Goal: Task Accomplishment & Management: Complete application form

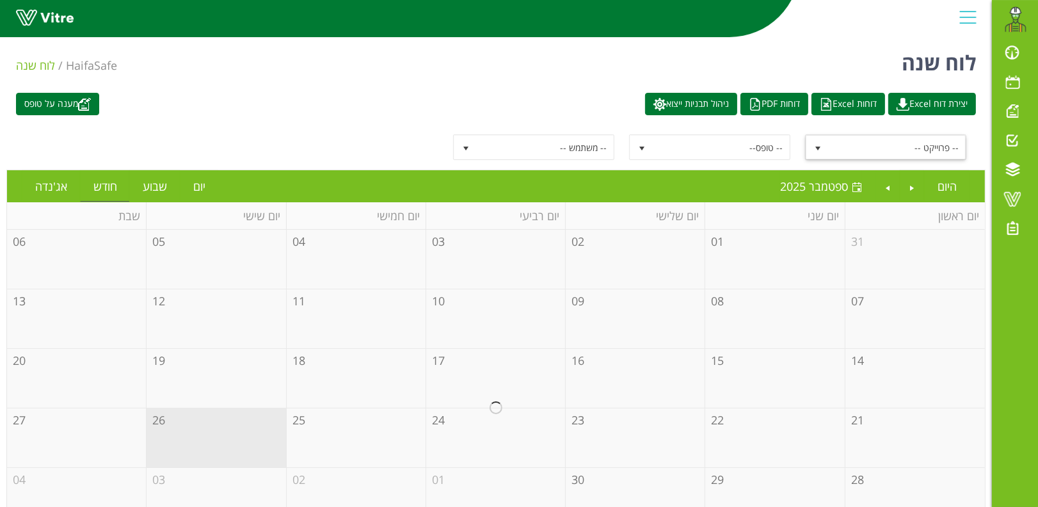
click at [857, 148] on span "-- פרוייקט --" at bounding box center [897, 147] width 137 height 23
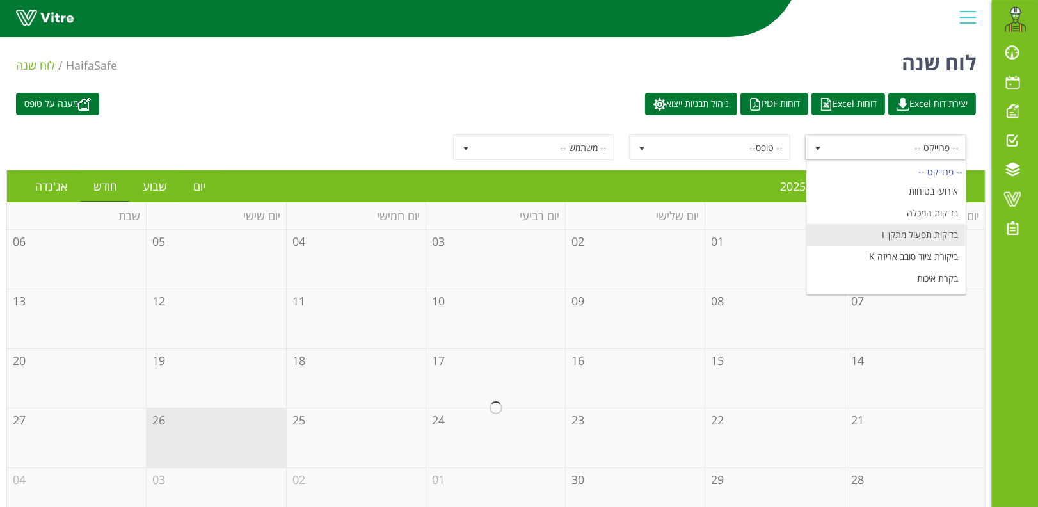
scroll to position [148, 0]
click at [917, 237] on li "מעבר הזמנה ומוצר" at bounding box center [886, 239] width 159 height 22
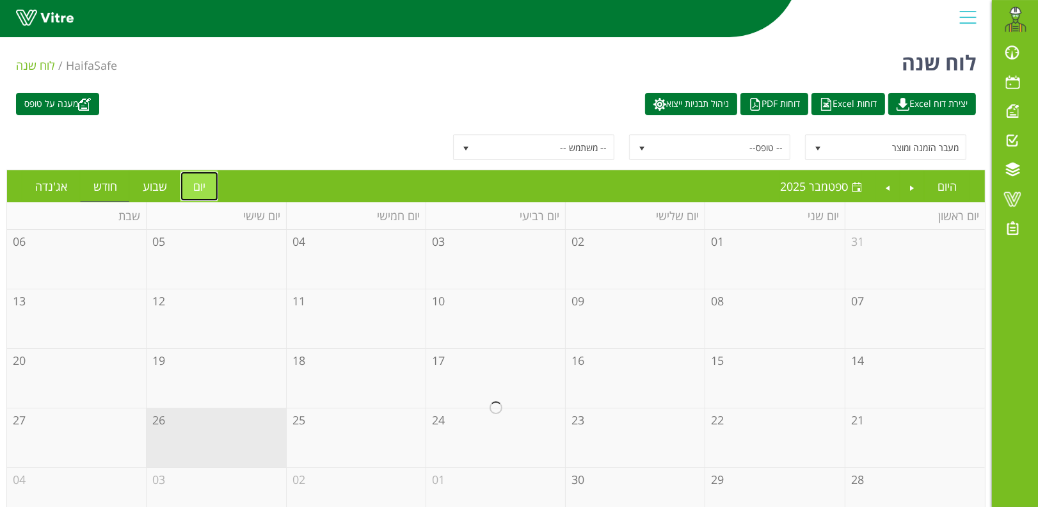
click at [192, 184] on link "יום" at bounding box center [199, 185] width 38 height 29
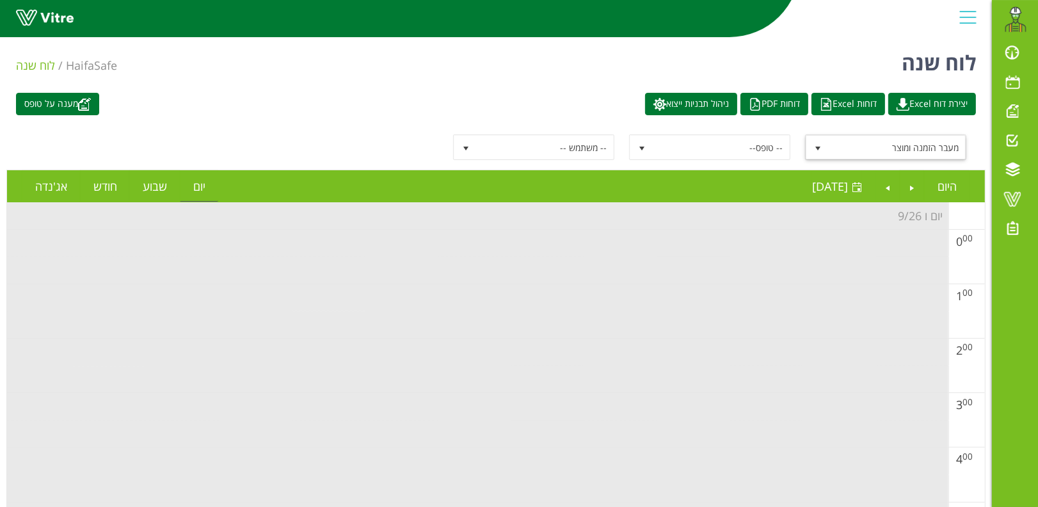
click at [817, 146] on span "select" at bounding box center [818, 148] width 10 height 10
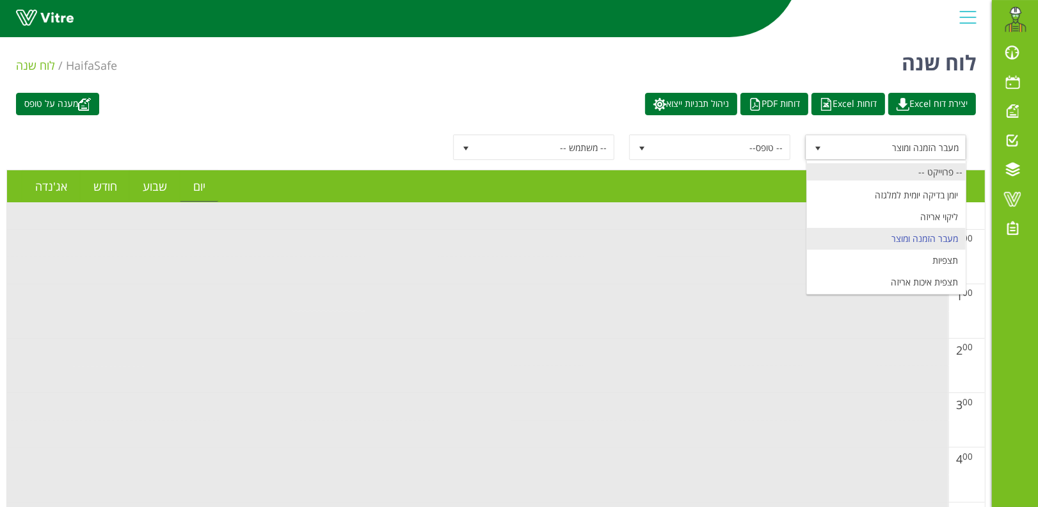
click at [935, 173] on div "-- פרוייקט --" at bounding box center [886, 171] width 159 height 17
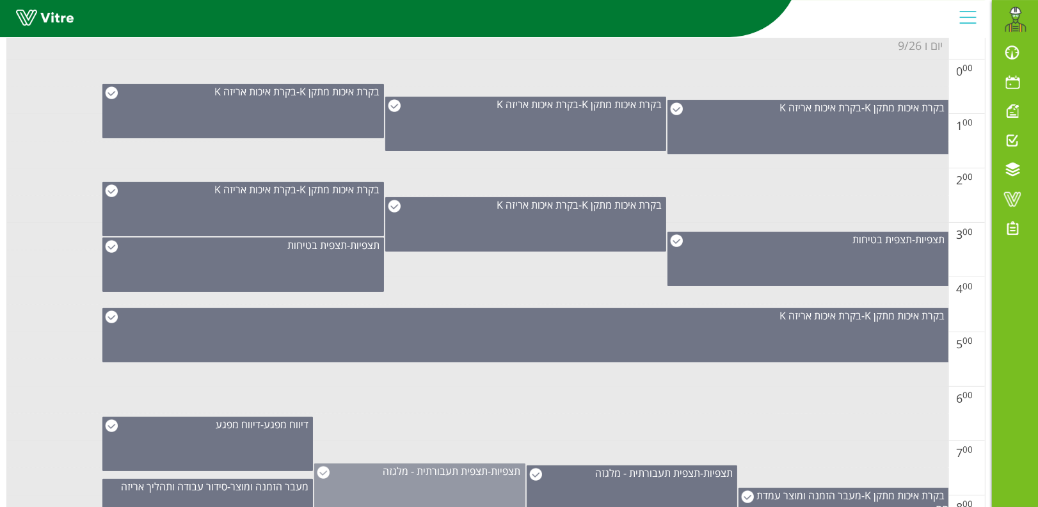
scroll to position [341, 0]
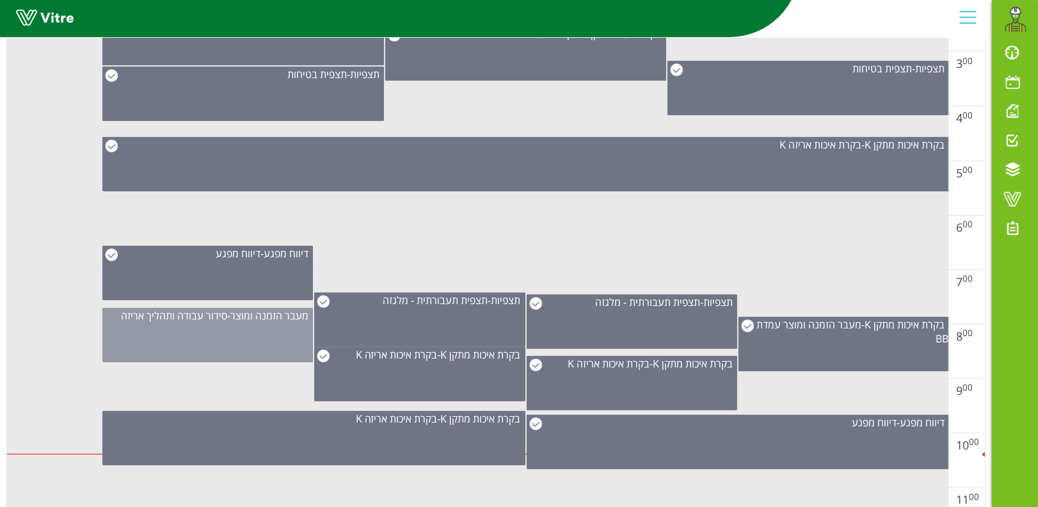
click at [257, 328] on div "מעבר הזמנה ומוצר - סידור עבודה ותהליך אריזה" at bounding box center [207, 335] width 211 height 54
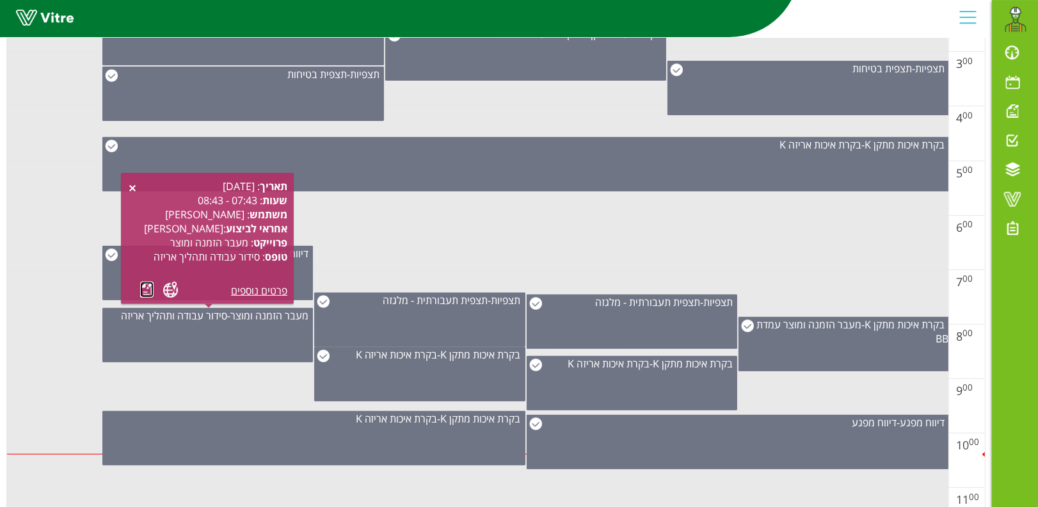
click at [148, 287] on link at bounding box center [146, 290] width 13 height 16
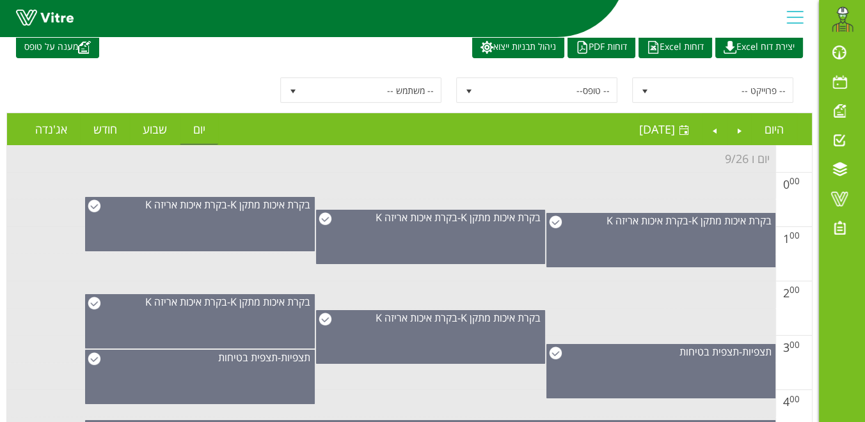
scroll to position [0, 0]
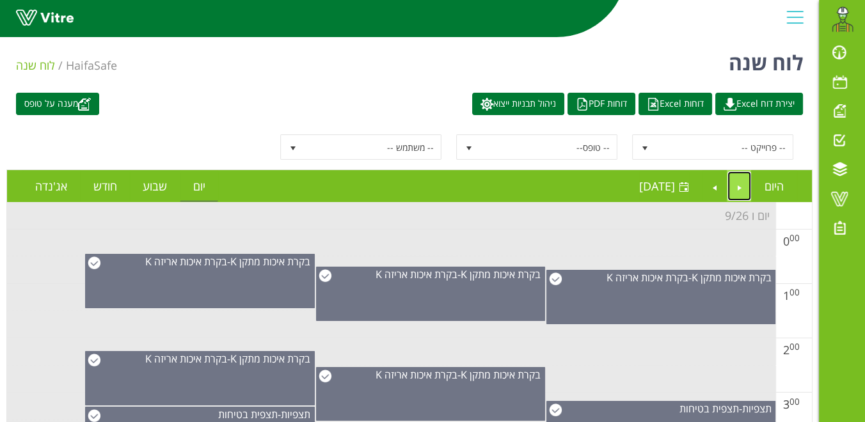
click at [734, 186] on link "Previous" at bounding box center [739, 185] width 24 height 29
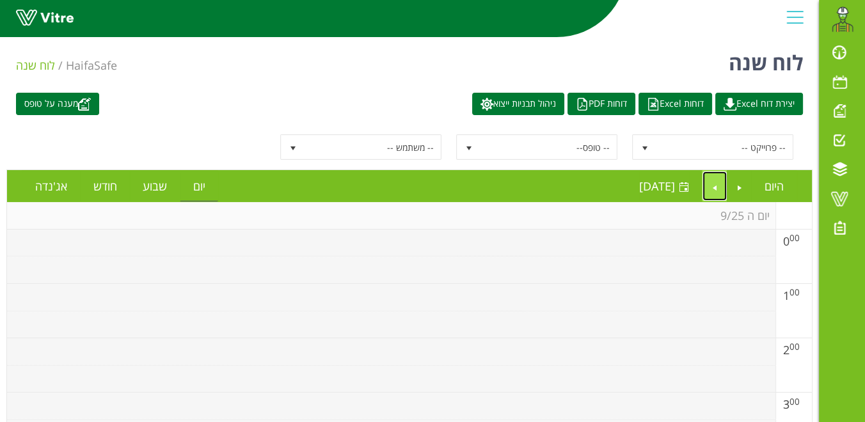
click at [715, 184] on link "Next" at bounding box center [715, 185] width 24 height 29
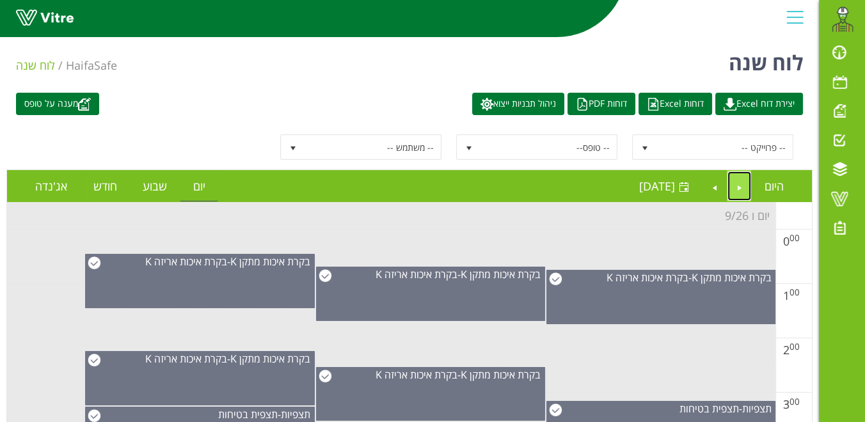
click at [738, 186] on link "Previous" at bounding box center [739, 185] width 24 height 29
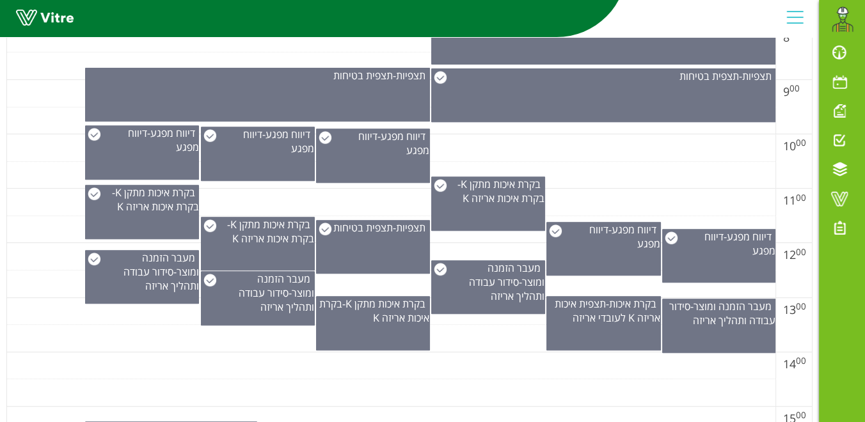
scroll to position [711, 0]
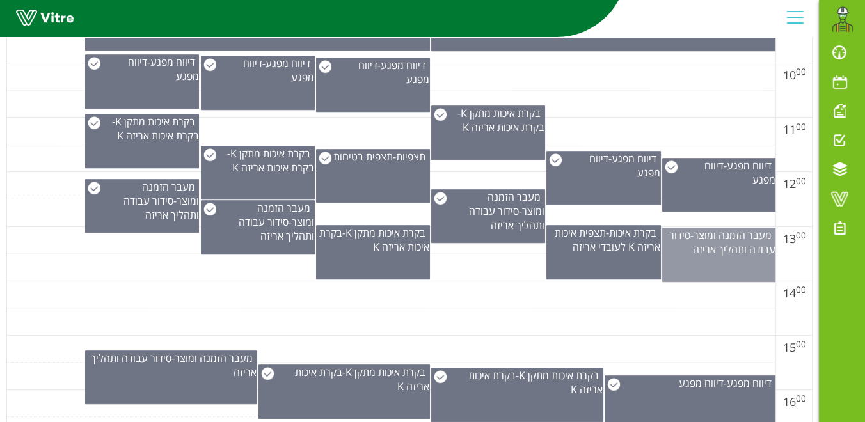
click at [730, 246] on span "סידור עבודה ותהליך אריזה" at bounding box center [722, 242] width 106 height 28
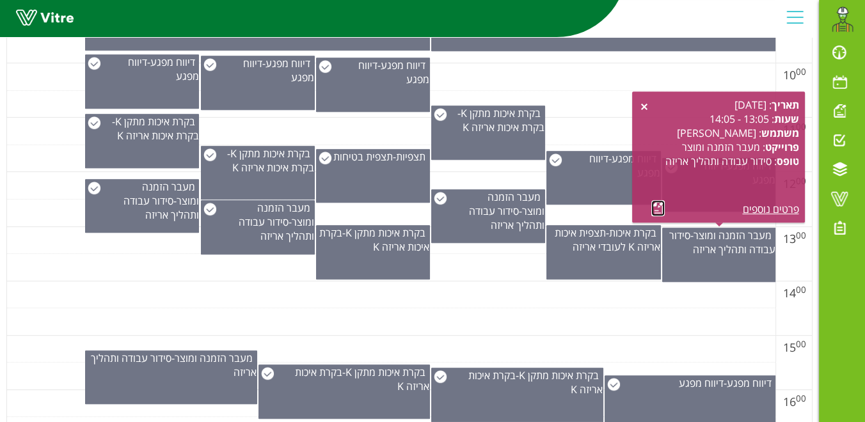
click at [658, 208] on link at bounding box center [657, 208] width 13 height 16
click at [694, 310] on td at bounding box center [391, 322] width 768 height 28
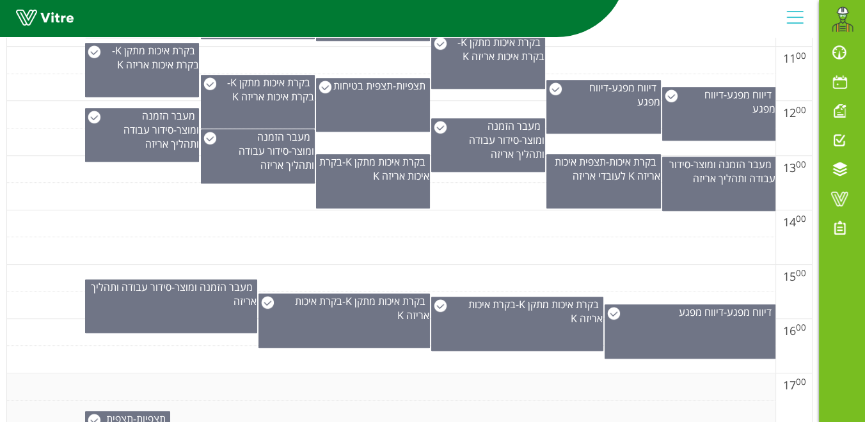
scroll to position [924, 0]
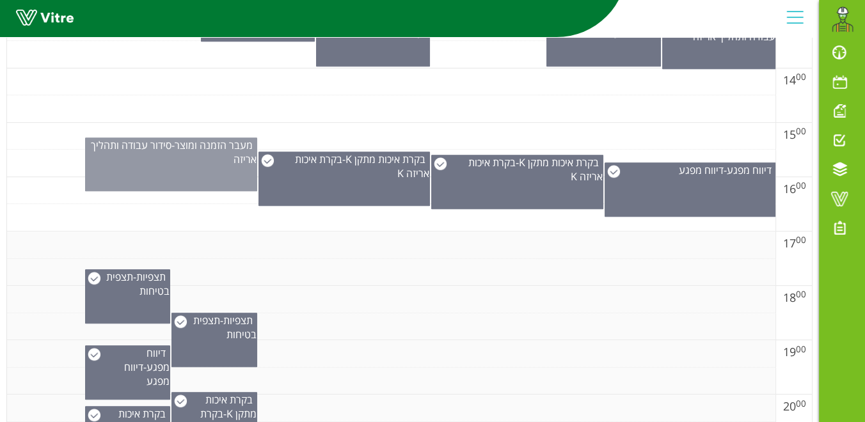
click at [186, 153] on div "מעבר הזמנה ומוצר - סידור עבודה ותהליך אריזה" at bounding box center [171, 152] width 170 height 28
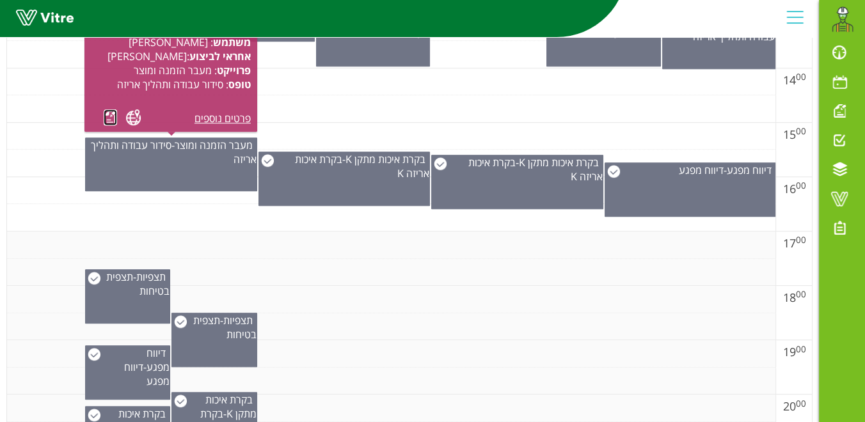
click at [108, 117] on link at bounding box center [110, 117] width 13 height 16
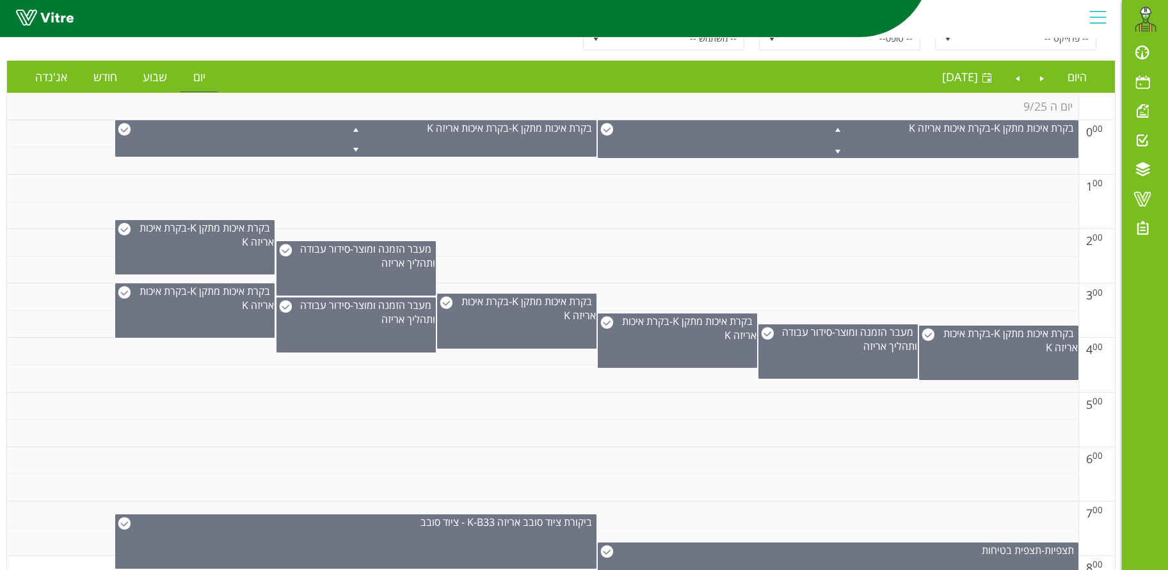
scroll to position [0, 0]
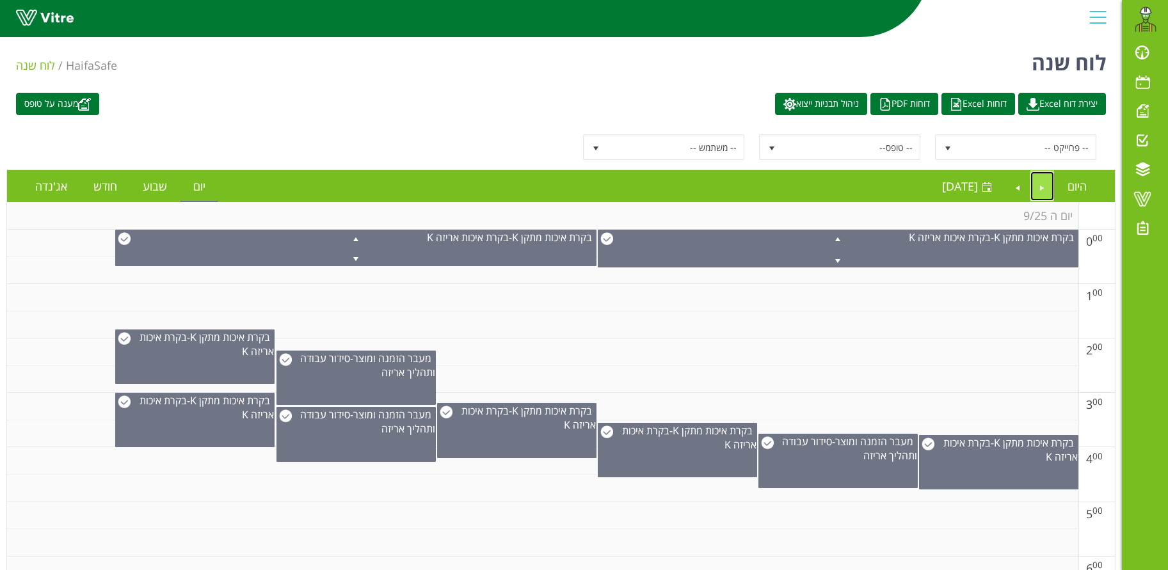
click at [1037, 180] on link "Previous" at bounding box center [1042, 185] width 24 height 29
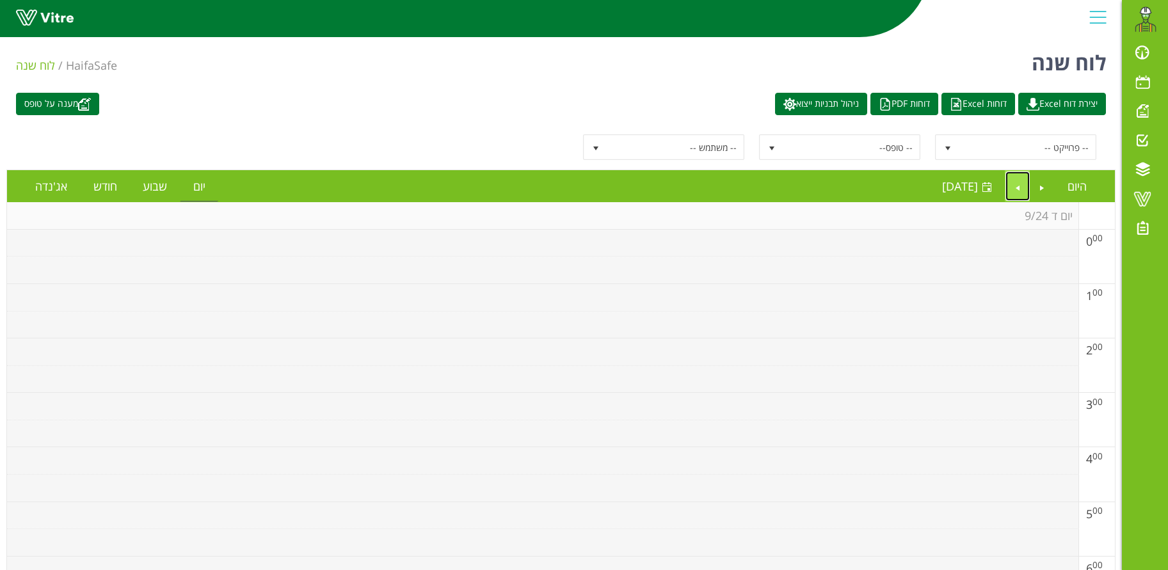
click at [1012, 188] on link "Next" at bounding box center [1017, 185] width 24 height 29
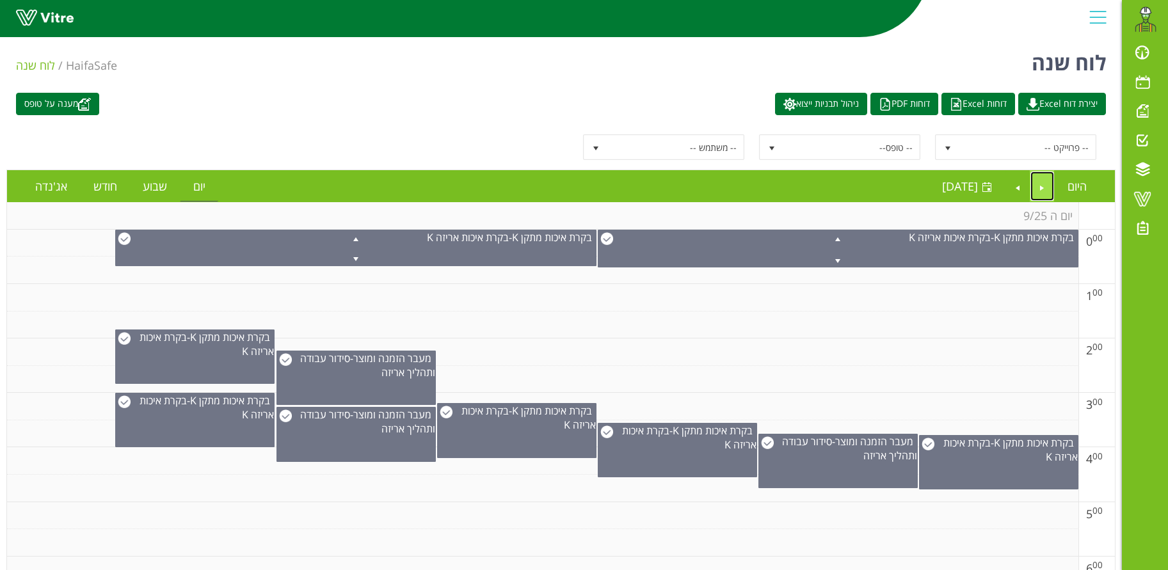
click at [1037, 183] on link "Previous" at bounding box center [1042, 185] width 24 height 29
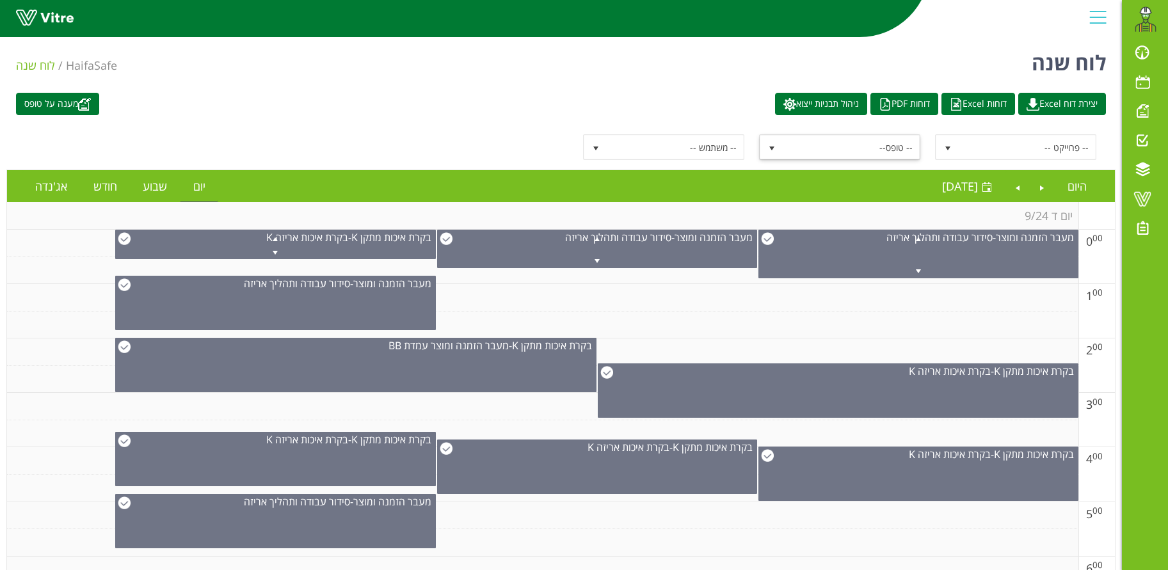
click at [847, 148] on span "-- טופס--" at bounding box center [851, 147] width 137 height 23
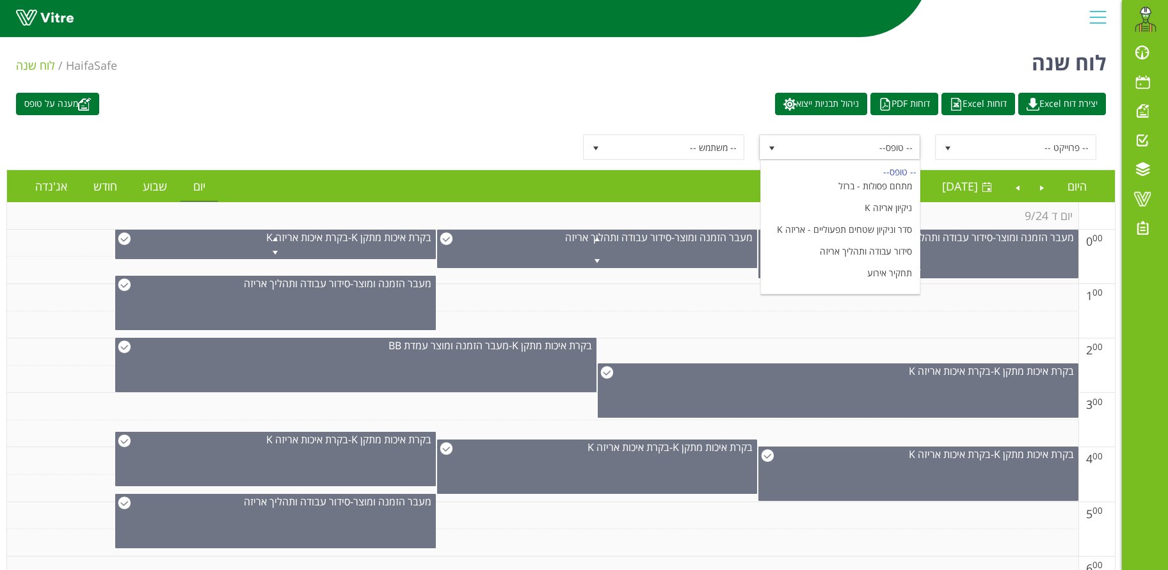
scroll to position [1344, 0]
click at [870, 250] on li "מעבר הזמנה ומוצר עמדת BB" at bounding box center [840, 261] width 159 height 22
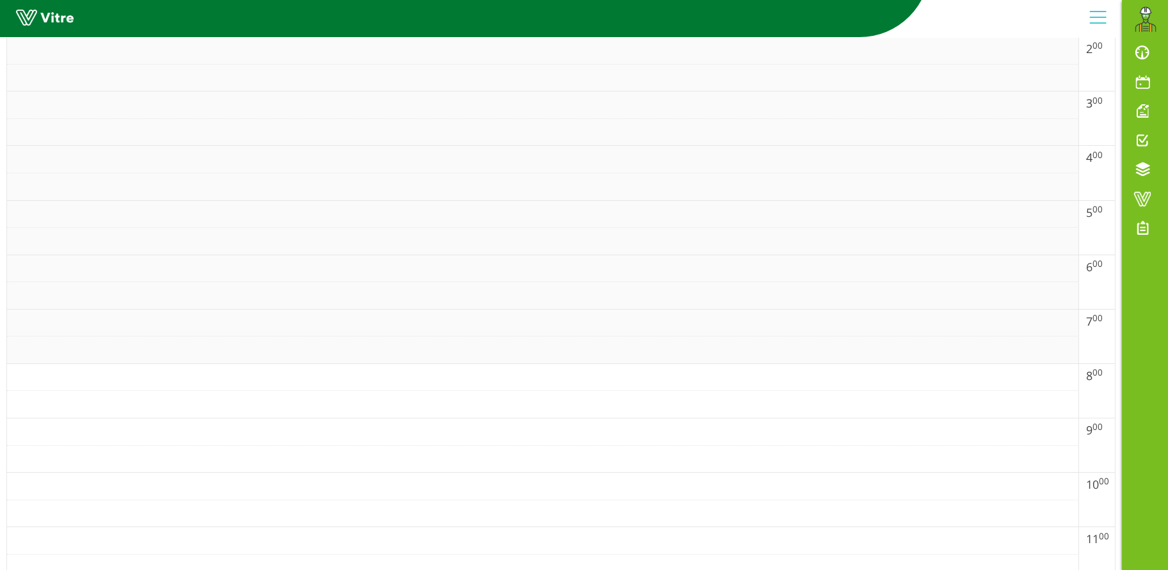
scroll to position [0, 0]
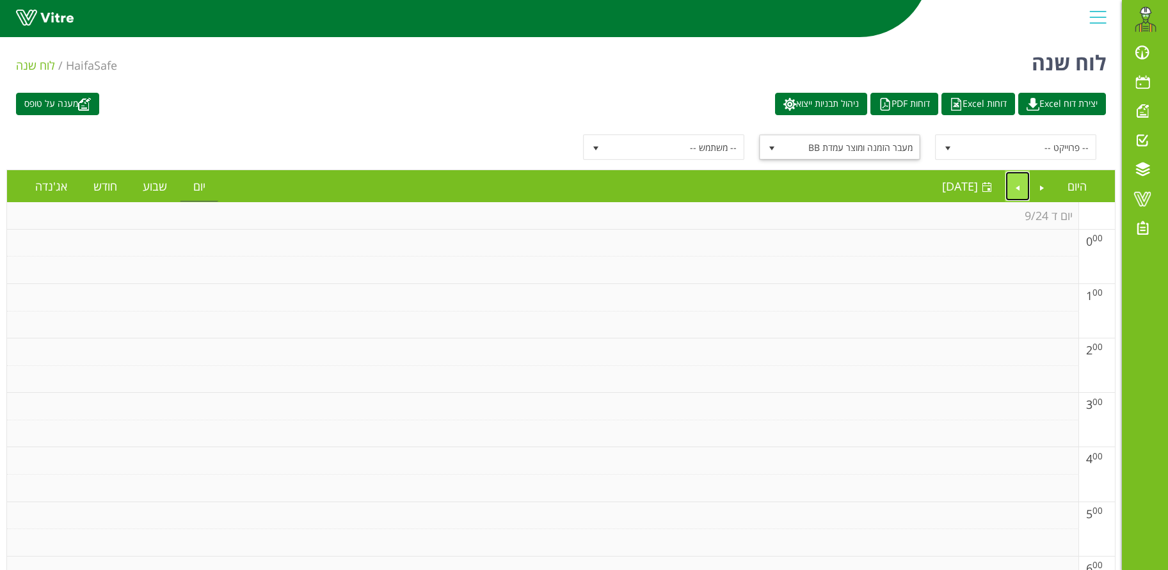
click at [1019, 192] on link "Next" at bounding box center [1017, 185] width 24 height 29
click at [1014, 184] on link "Next" at bounding box center [1017, 185] width 24 height 29
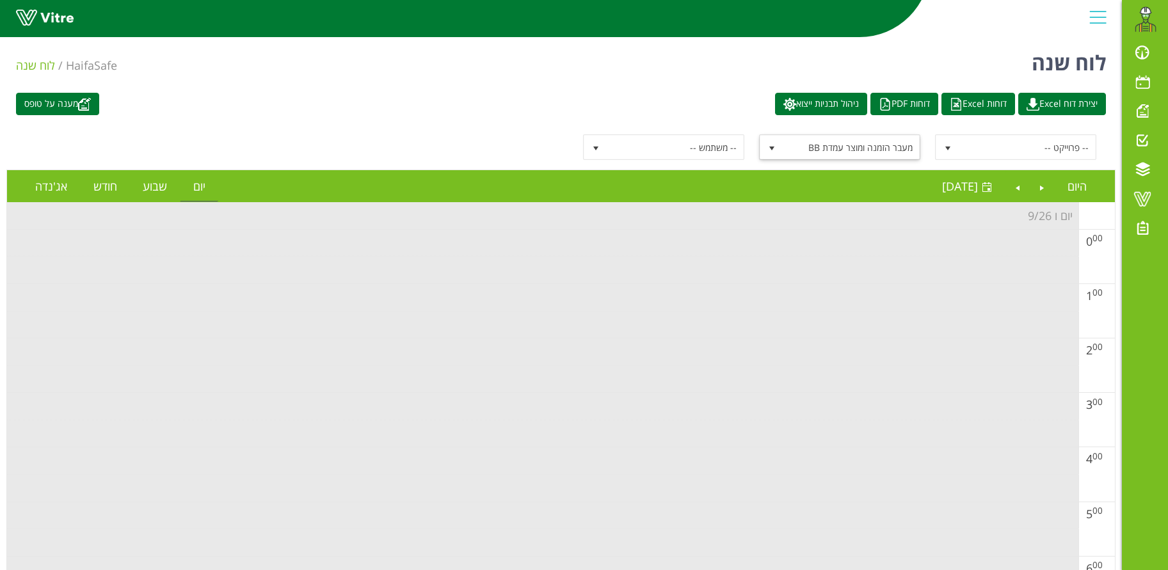
click at [774, 147] on span "select" at bounding box center [772, 148] width 10 height 10
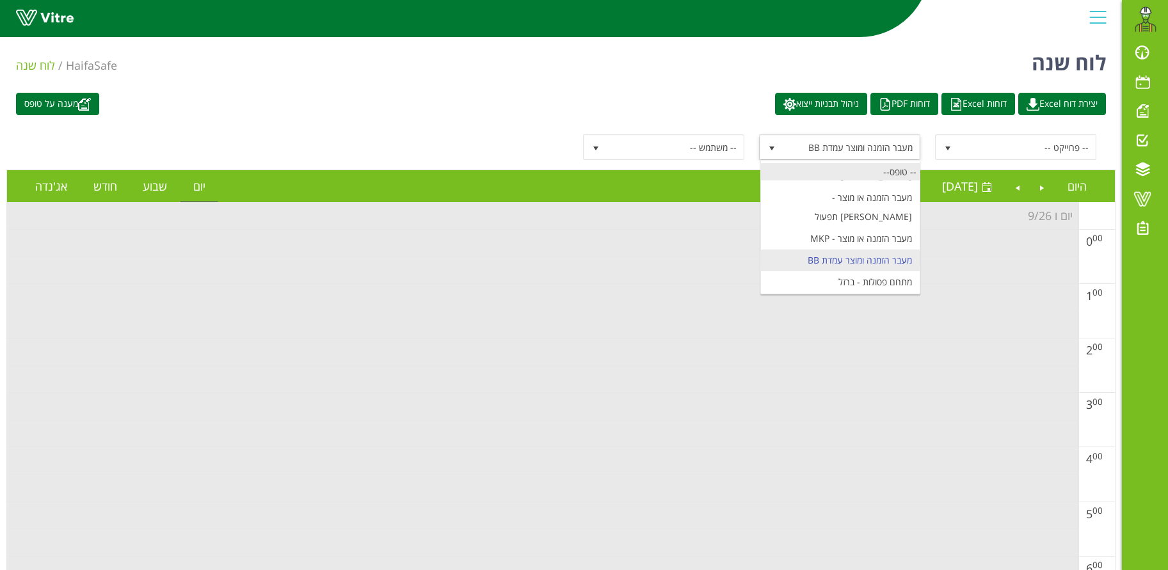
click at [885, 173] on div "-- טופס--" at bounding box center [840, 171] width 159 height 17
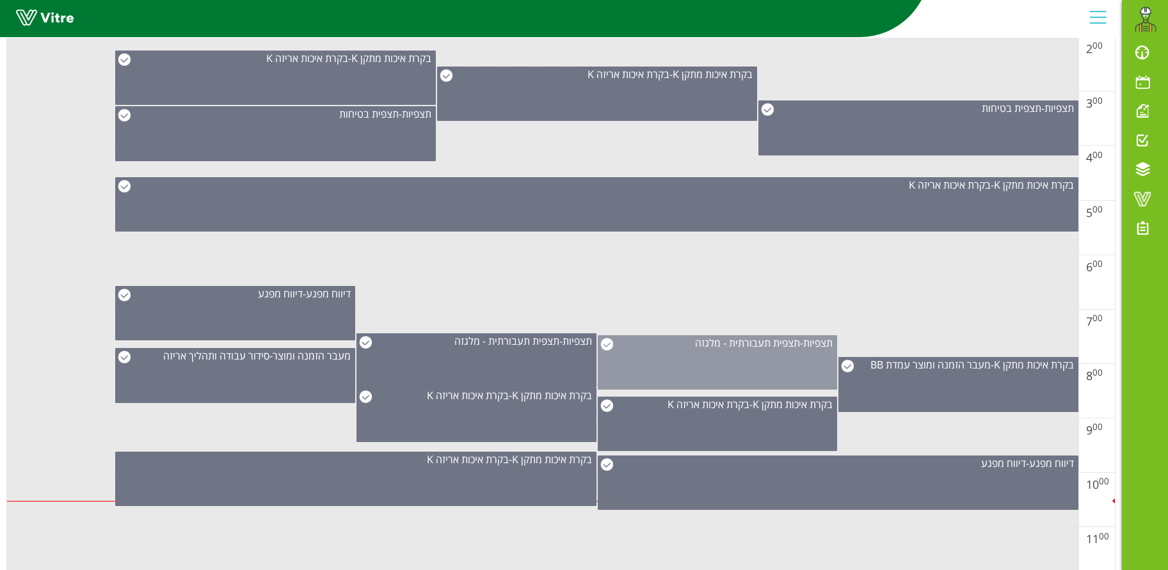
scroll to position [13, 0]
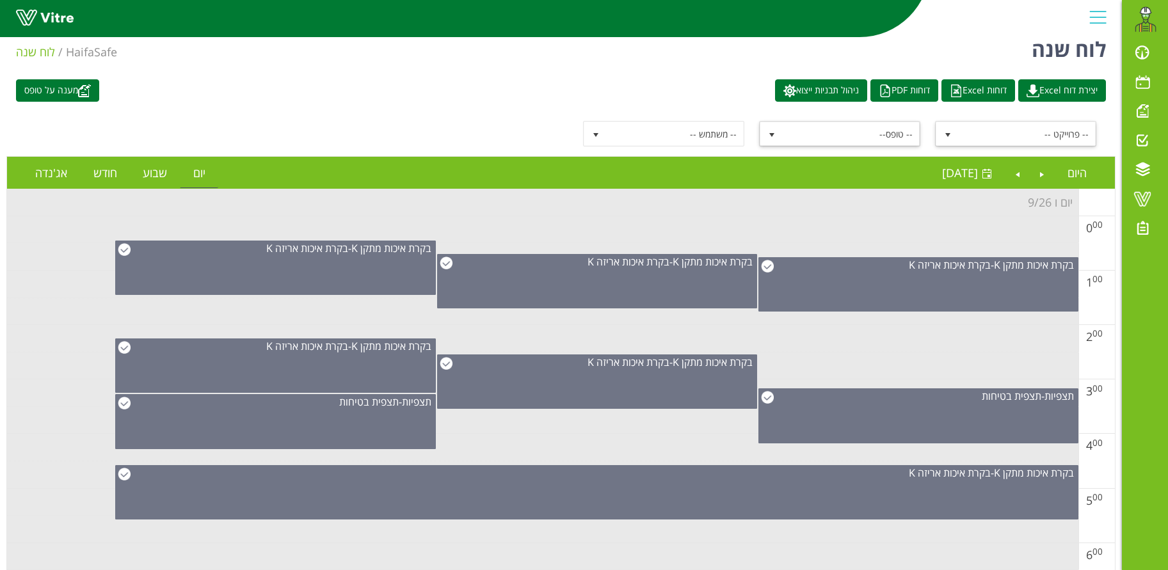
click at [952, 137] on span "select" at bounding box center [947, 135] width 10 height 10
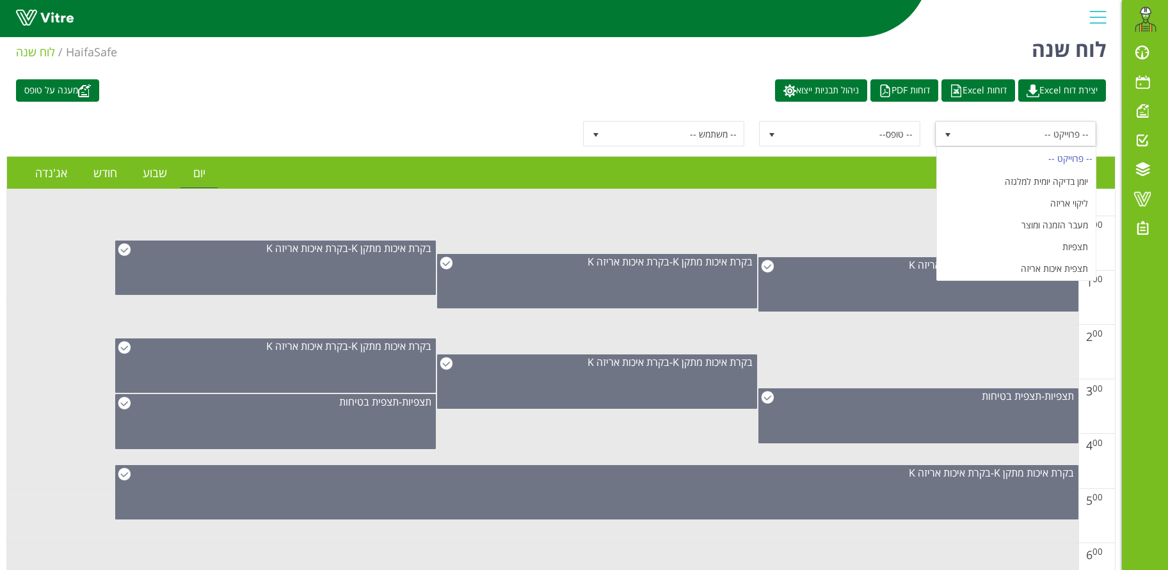
scroll to position [150, 0]
click at [1037, 225] on li "מעבר הזמנה ומוצר" at bounding box center [1016, 223] width 159 height 22
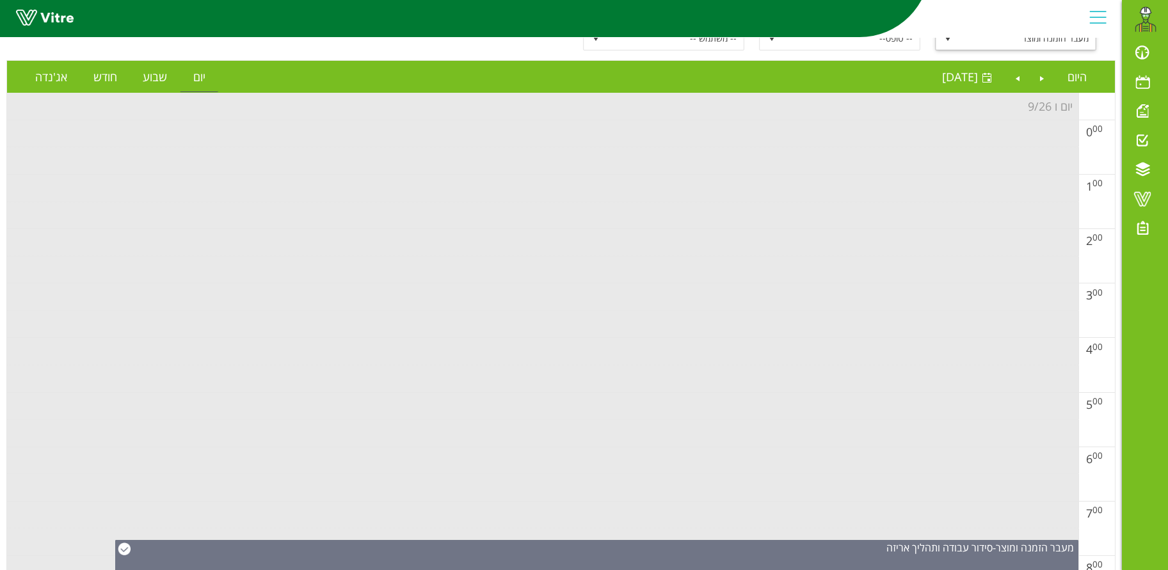
scroll to position [0, 0]
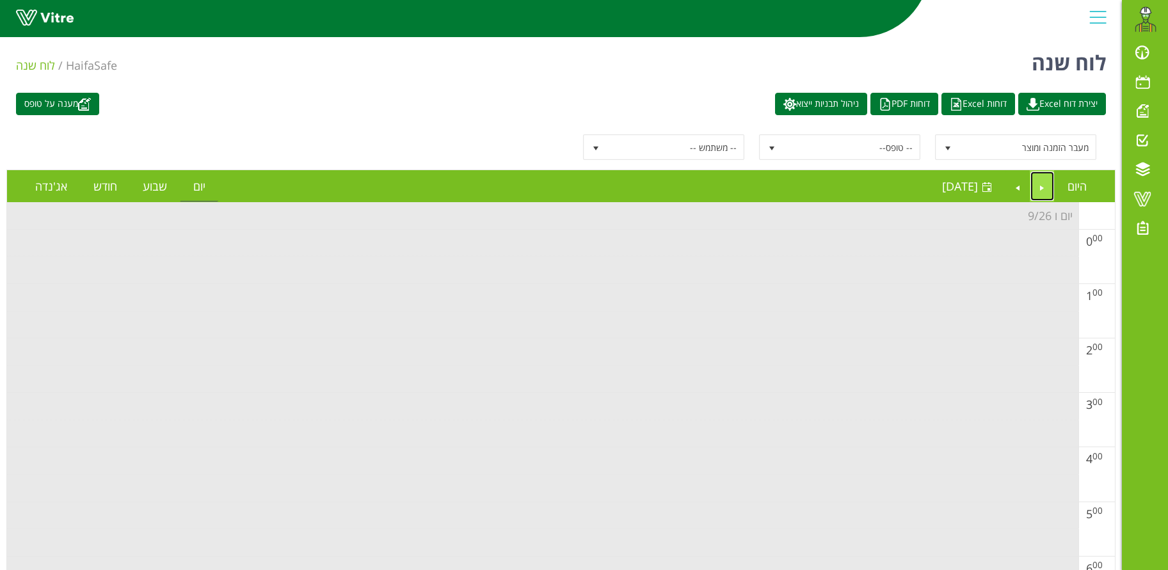
click at [1037, 179] on link "Previous" at bounding box center [1042, 185] width 24 height 29
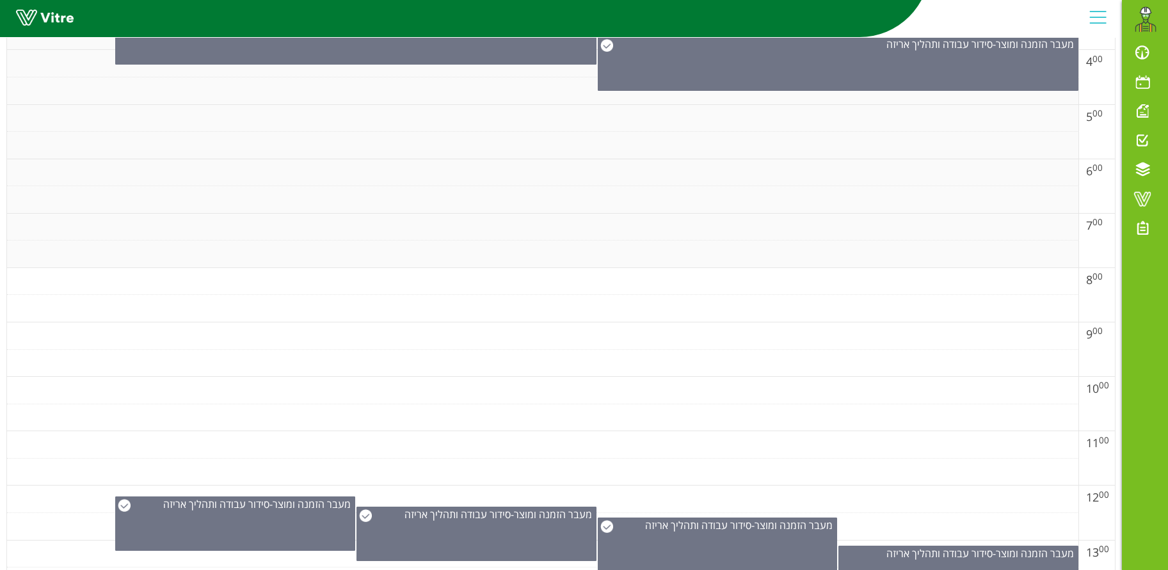
scroll to position [685, 0]
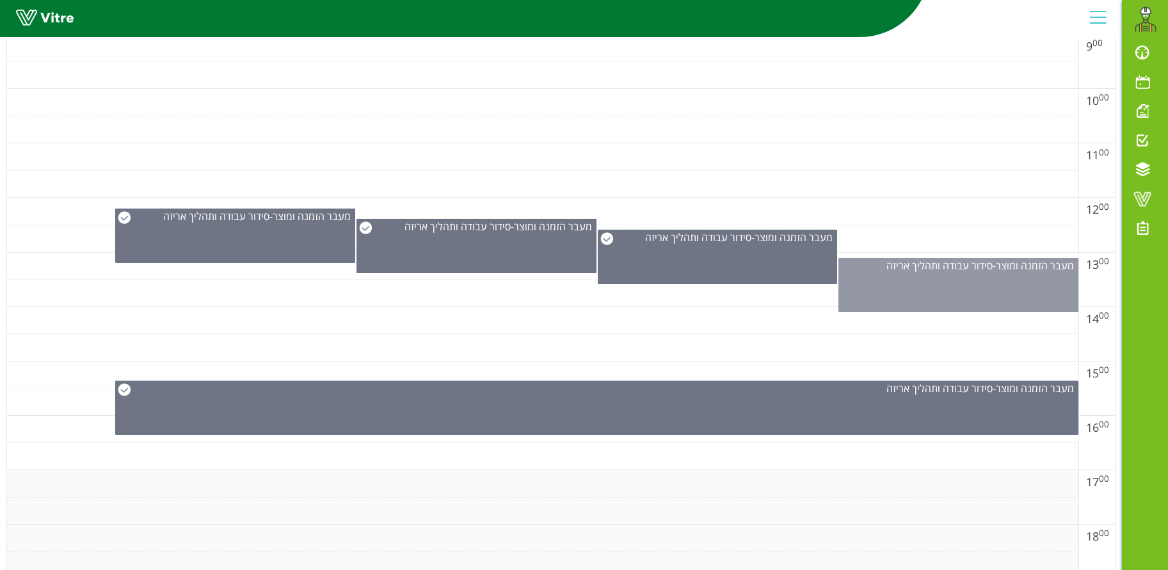
click at [989, 282] on div "מעבר הזמנה ומוצר - סידור עבודה ותהליך אריזה" at bounding box center [958, 285] width 240 height 54
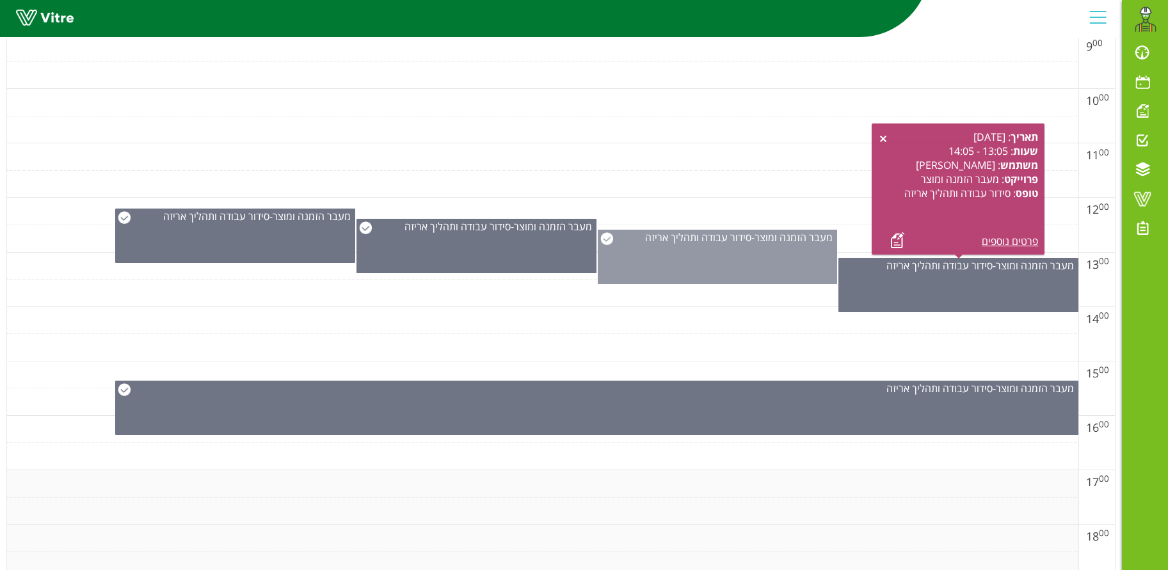
click at [768, 251] on div "מעבר הזמנה ומוצר - סידור עבודה ותהליך אריזה" at bounding box center [718, 257] width 240 height 54
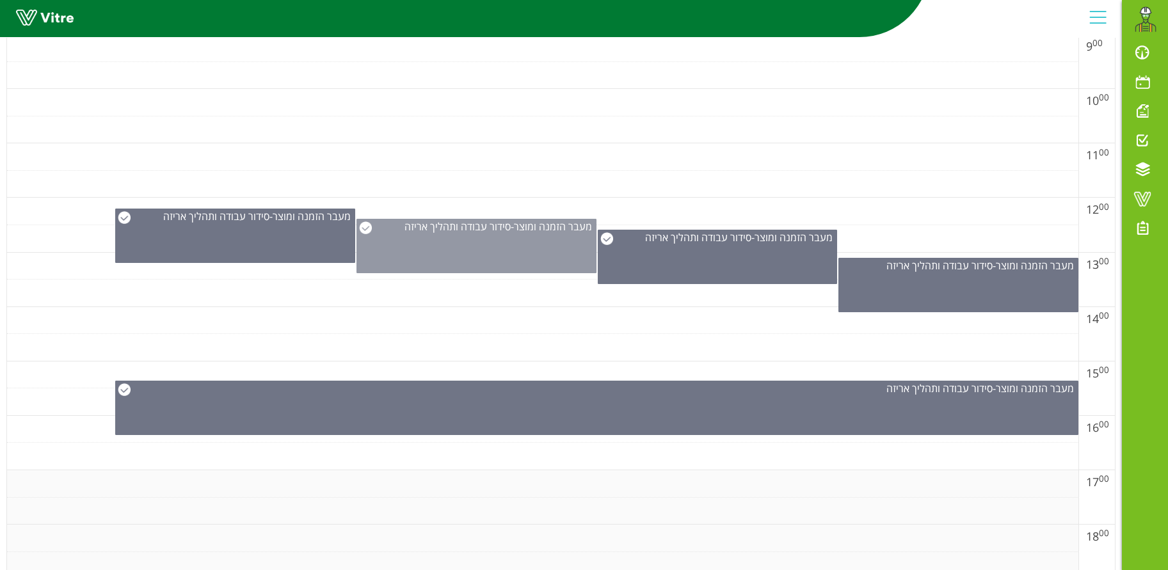
click at [540, 267] on div "מעבר הזמנה ומוצר - סידור עבודה ותהליך אריזה" at bounding box center [476, 246] width 240 height 54
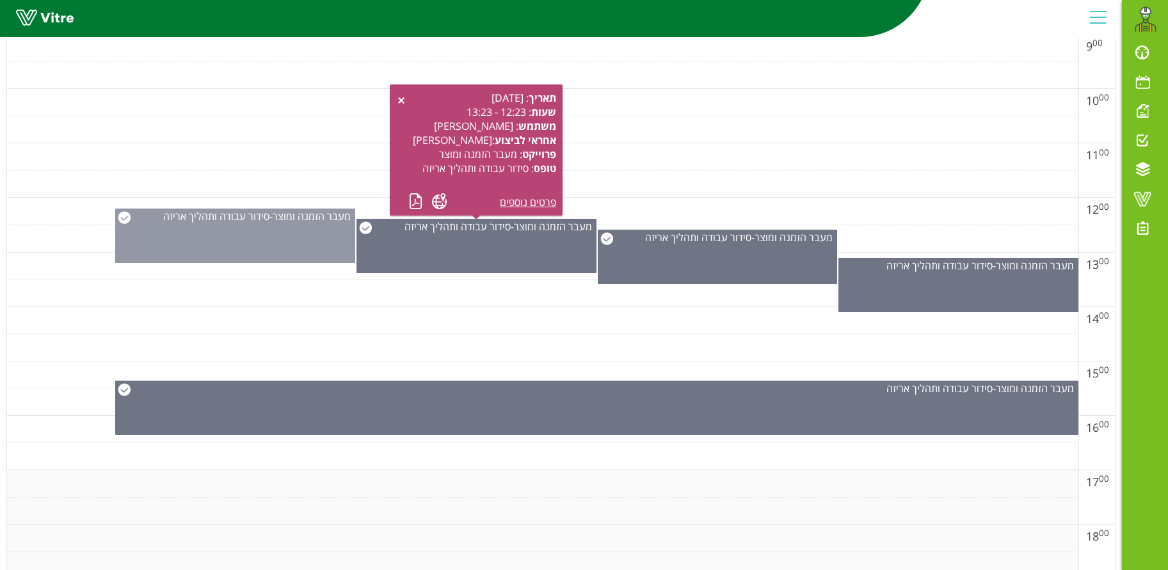
click at [251, 244] on div "מעבר הזמנה ומוצר - סידור עבודה ותהליך אריזה" at bounding box center [235, 236] width 240 height 54
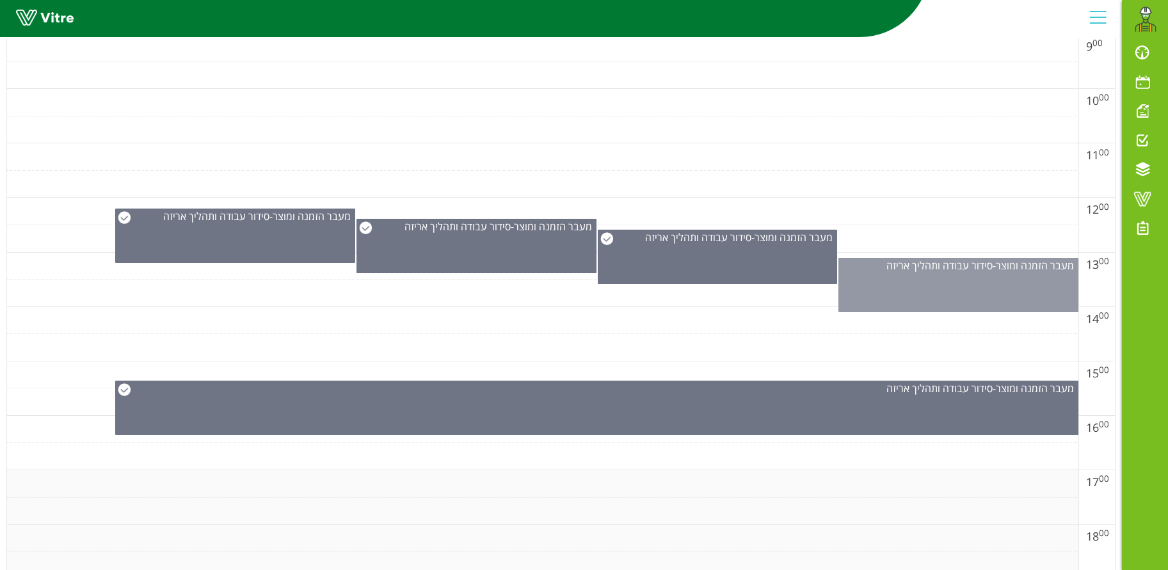
click at [995, 302] on div "מעבר הזמנה ומוצר - סידור עבודה ותהליך אריזה" at bounding box center [958, 285] width 240 height 54
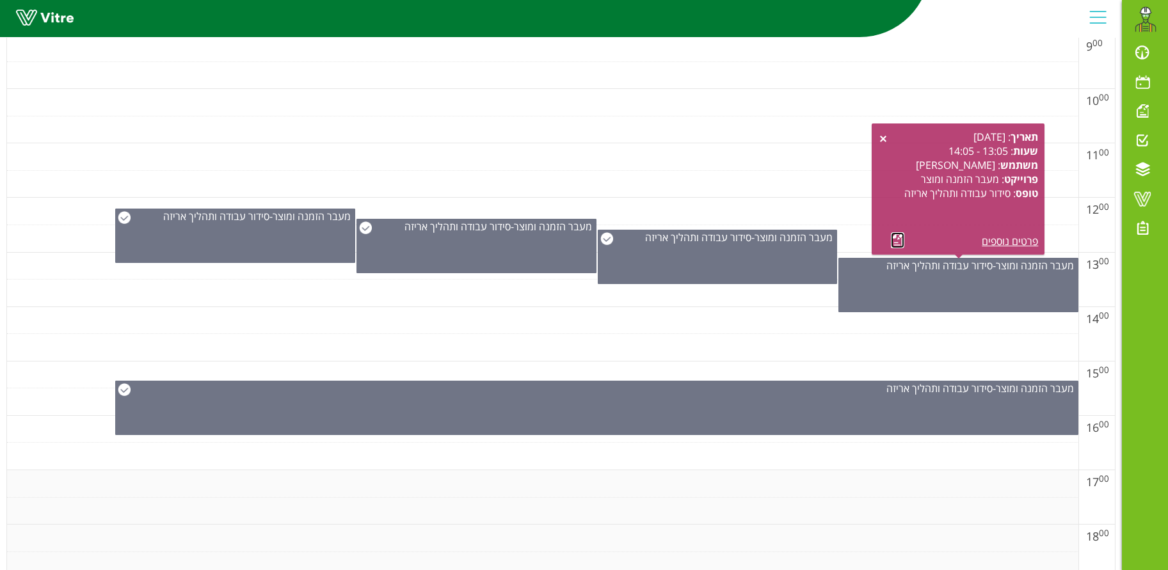
click at [894, 239] on link at bounding box center [897, 240] width 13 height 16
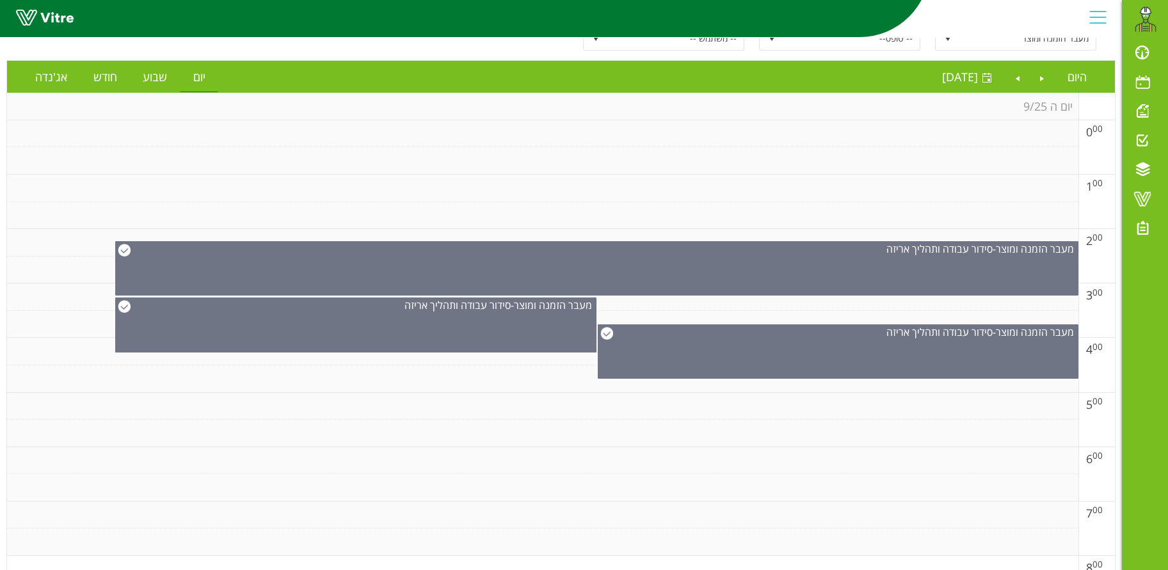
scroll to position [0, 0]
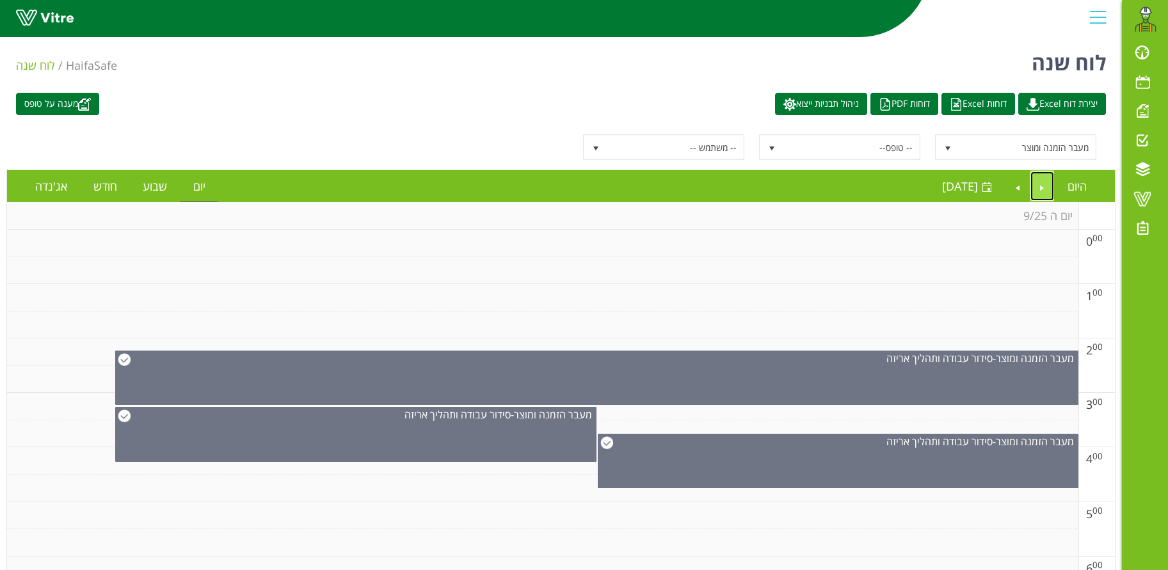
click at [1037, 186] on link "Previous" at bounding box center [1042, 185] width 24 height 29
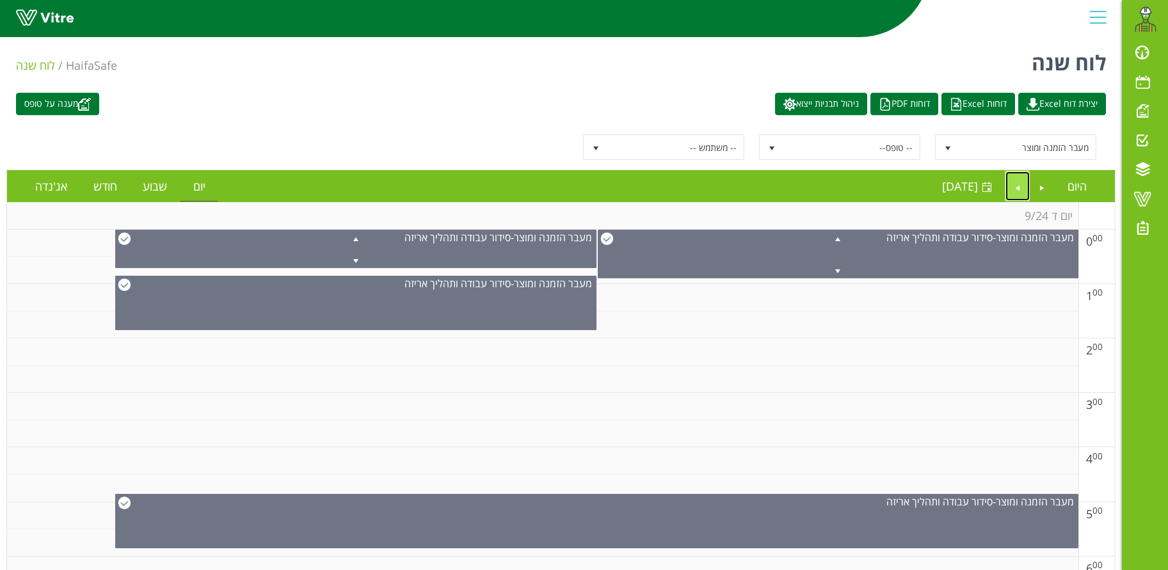
click at [1015, 185] on link "Next" at bounding box center [1017, 185] width 24 height 29
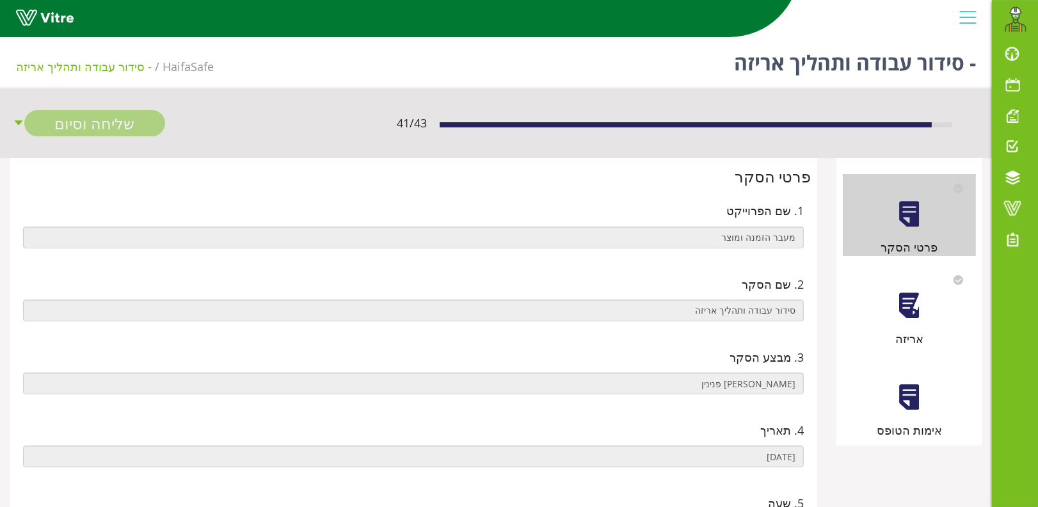
click at [909, 308] on div at bounding box center [908, 305] width 29 height 29
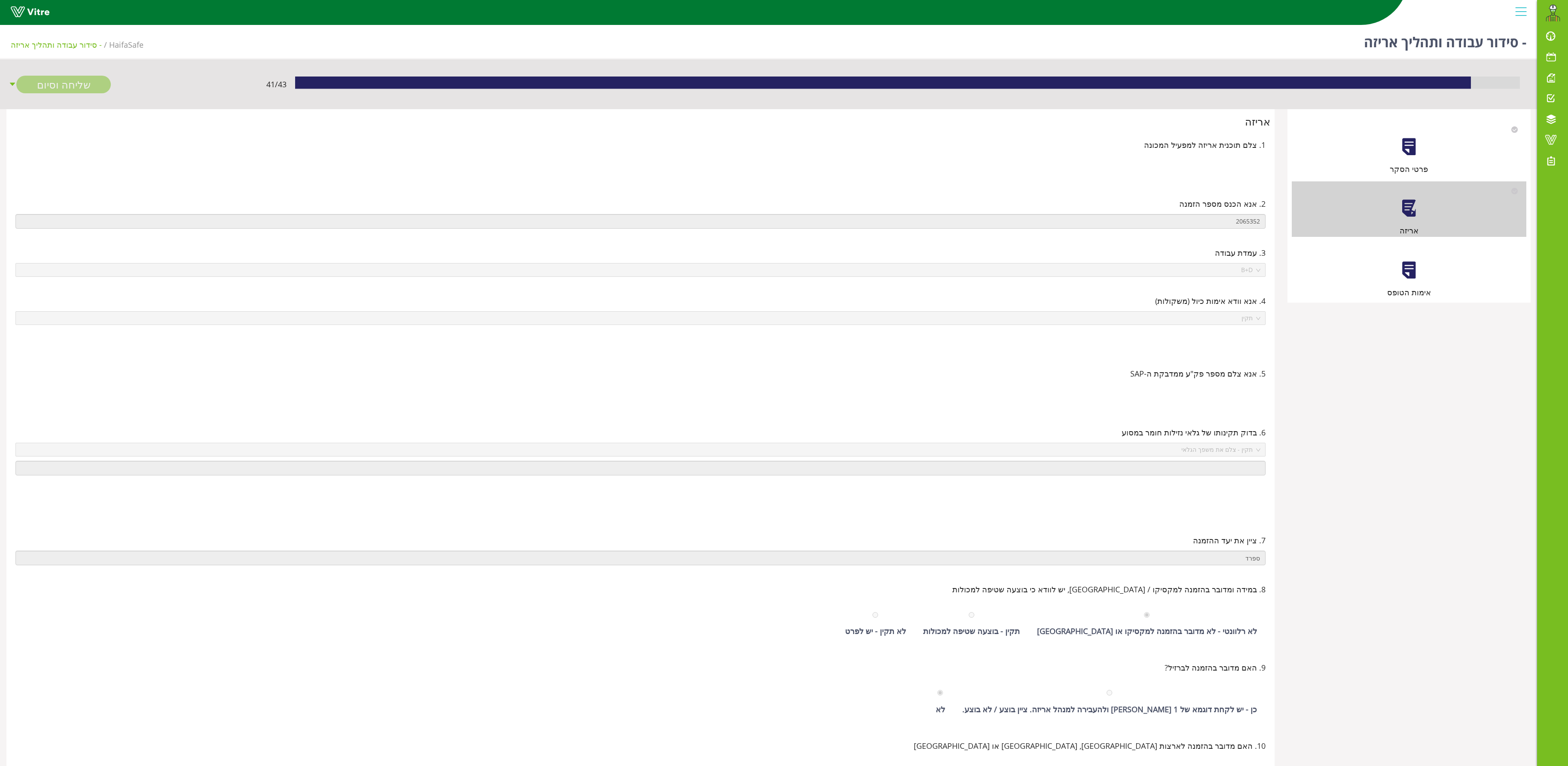
click at [706, 279] on div at bounding box center [1409, 270] width 19 height 19
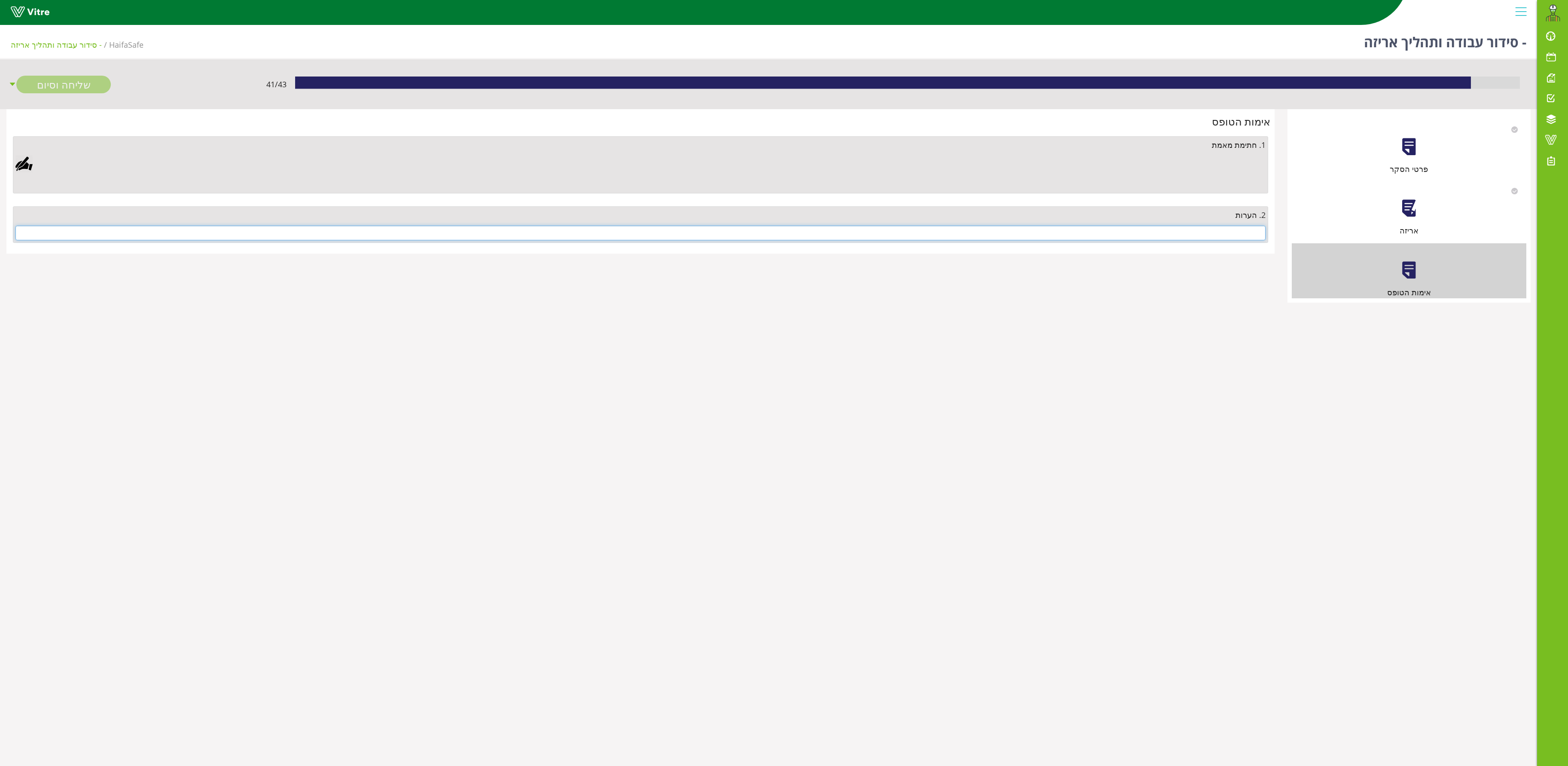
click at [706, 231] on input "text" at bounding box center [641, 233] width 1250 height 15
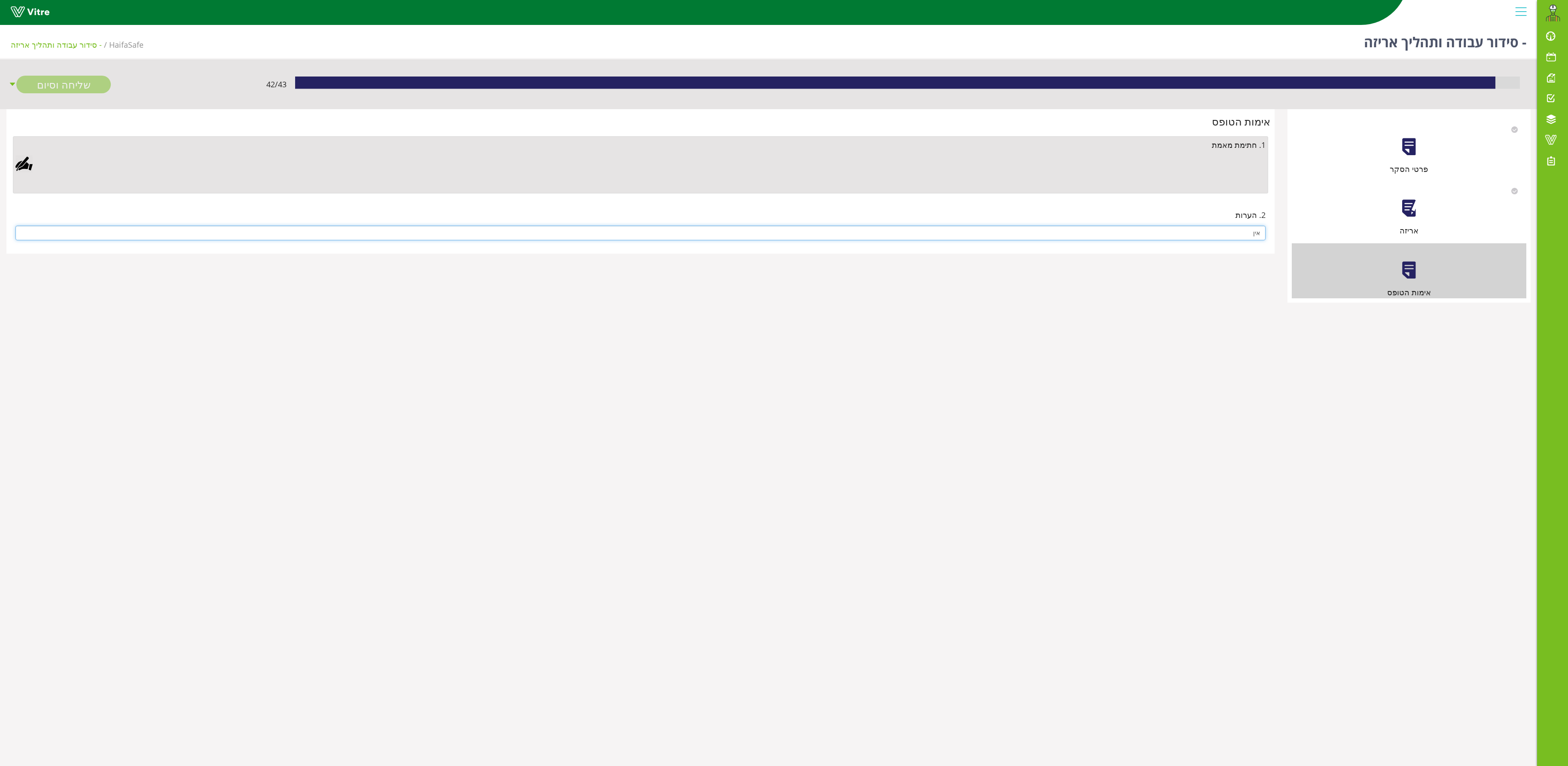
type input "אין"
click at [22, 164] on div at bounding box center [24, 164] width 17 height 17
click at [463, 340] on link "Save" at bounding box center [451, 372] width 24 height 15
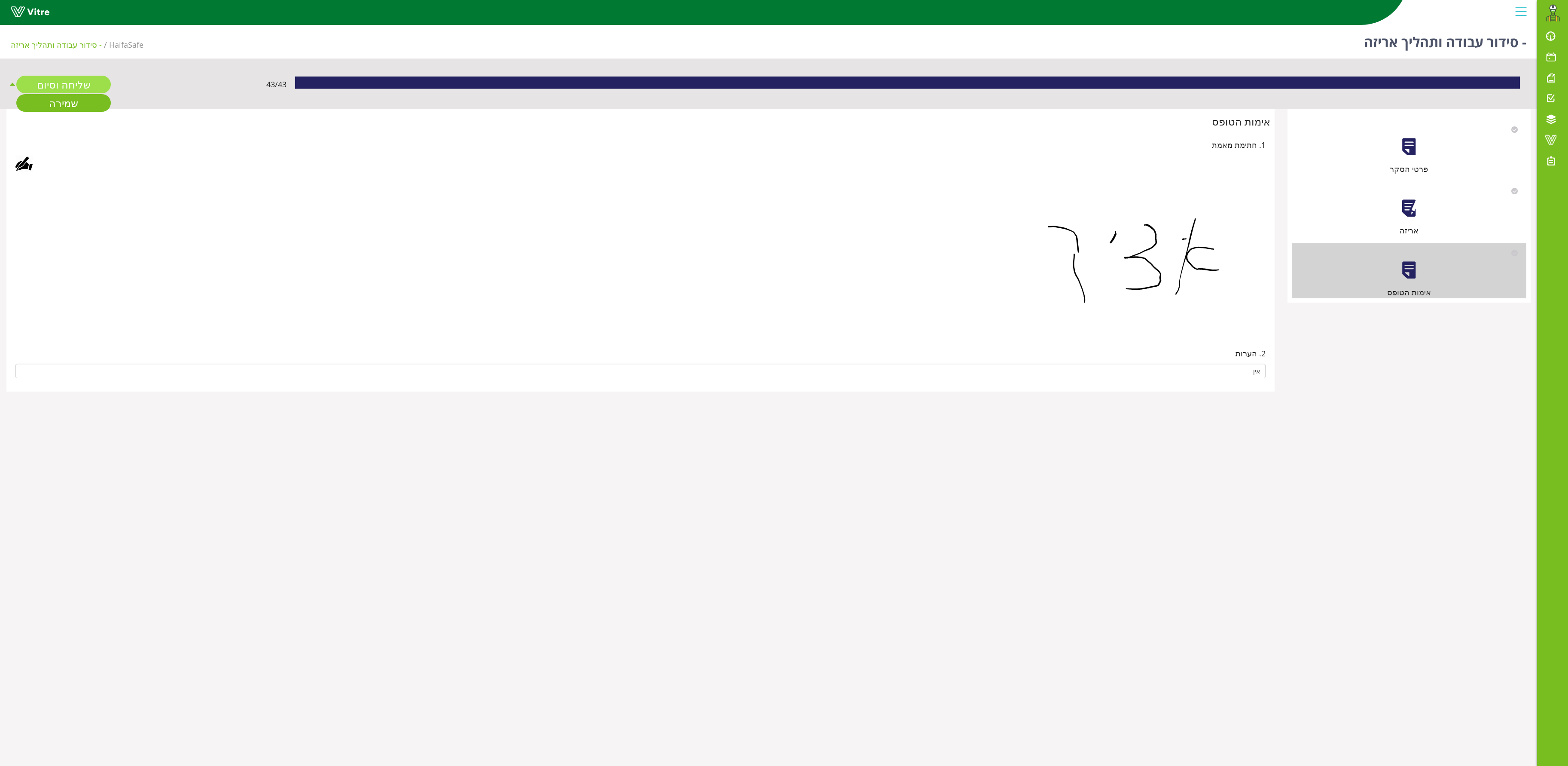
click at [77, 85] on link "שליחה וסיום" at bounding box center [63, 85] width 95 height 17
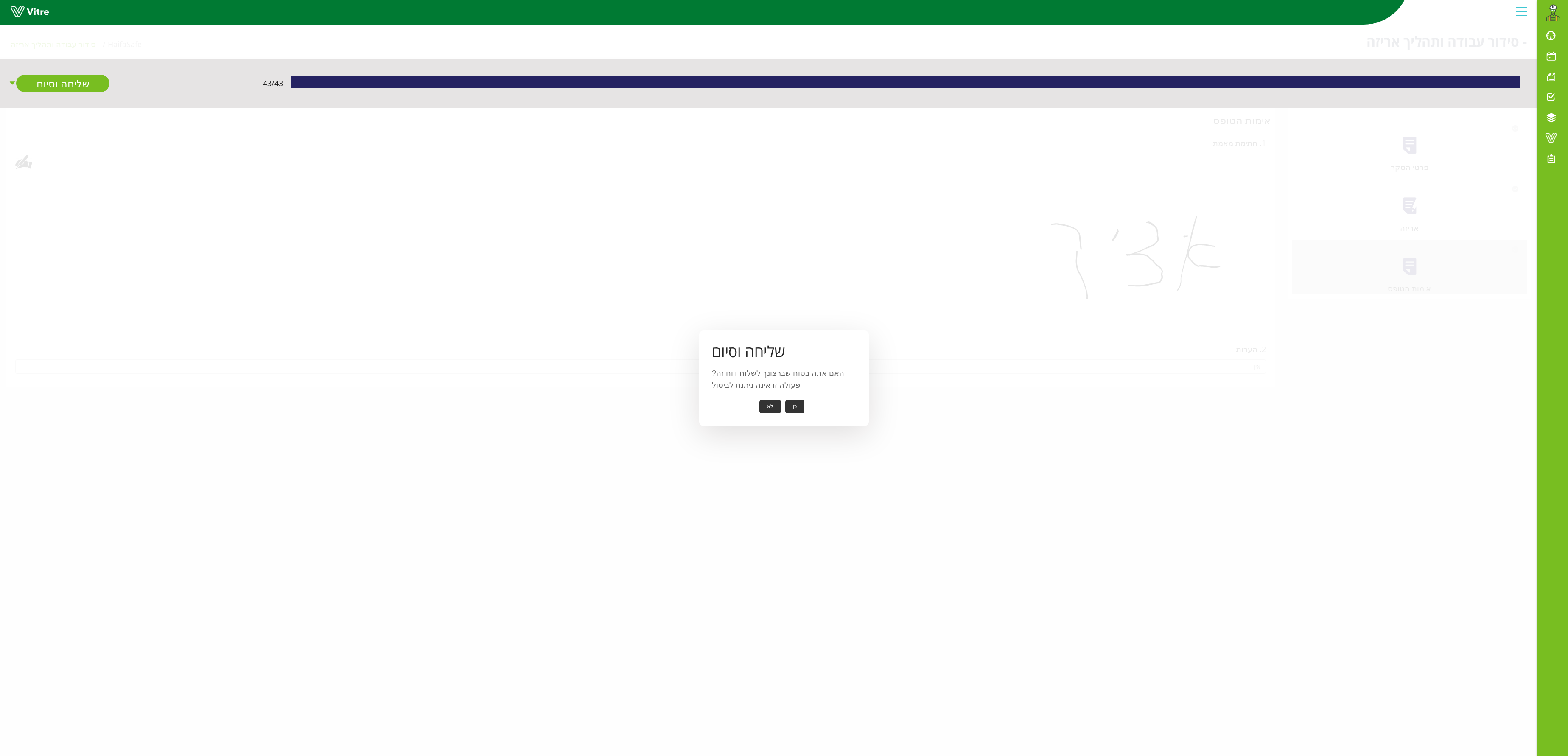
click at [697, 336] on button "כן" at bounding box center [794, 407] width 19 height 13
click at [697, 336] on button "אישור" at bounding box center [782, 401] width 28 height 13
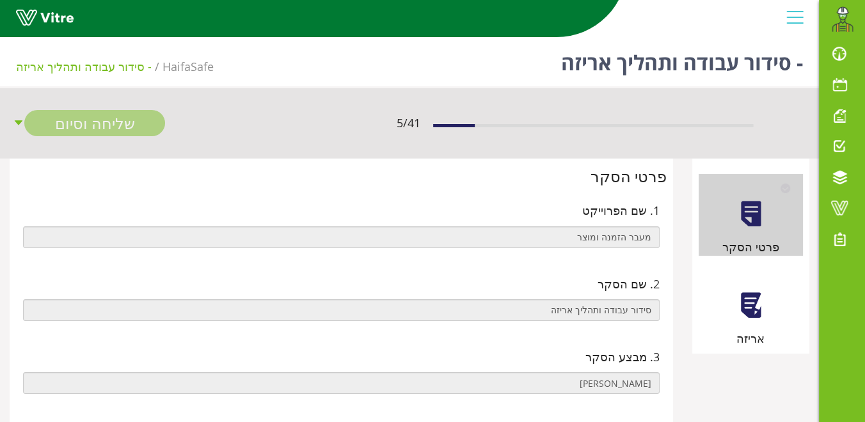
click at [750, 306] on div at bounding box center [750, 305] width 29 height 29
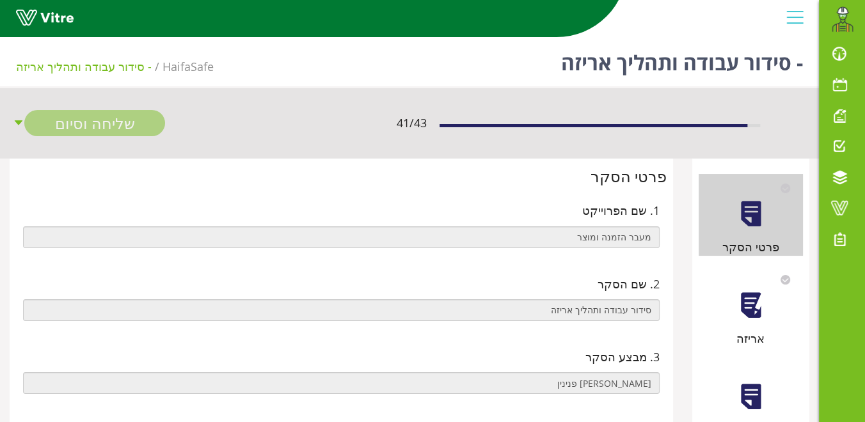
scroll to position [168, 0]
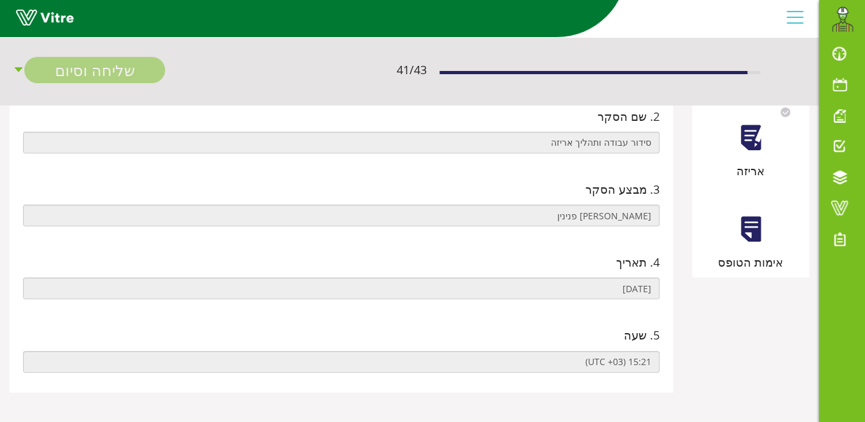
click at [751, 138] on div at bounding box center [750, 137] width 29 height 29
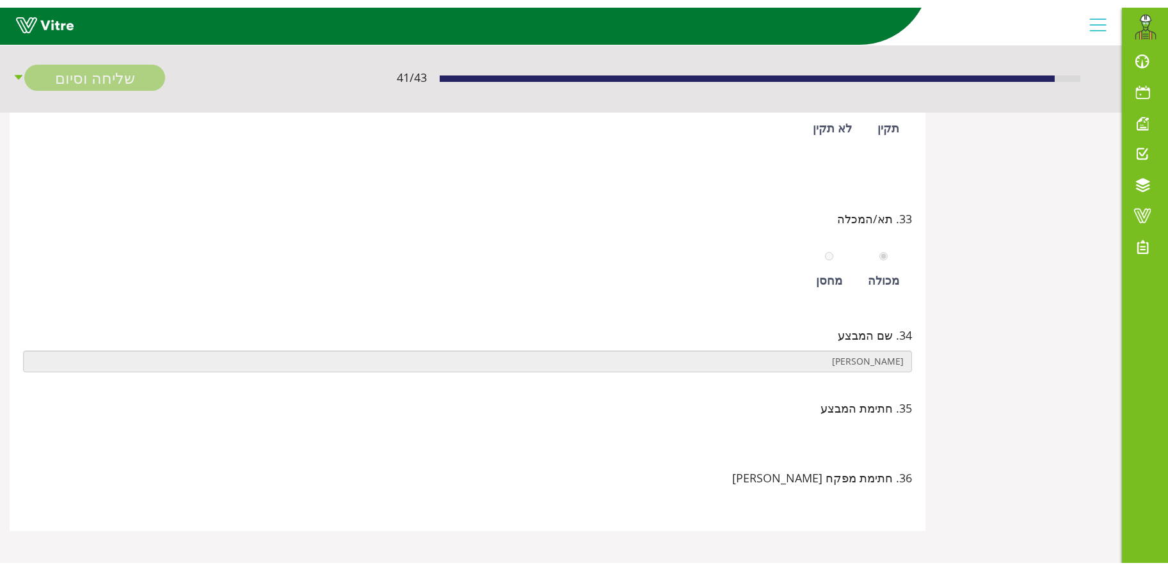
scroll to position [0, 0]
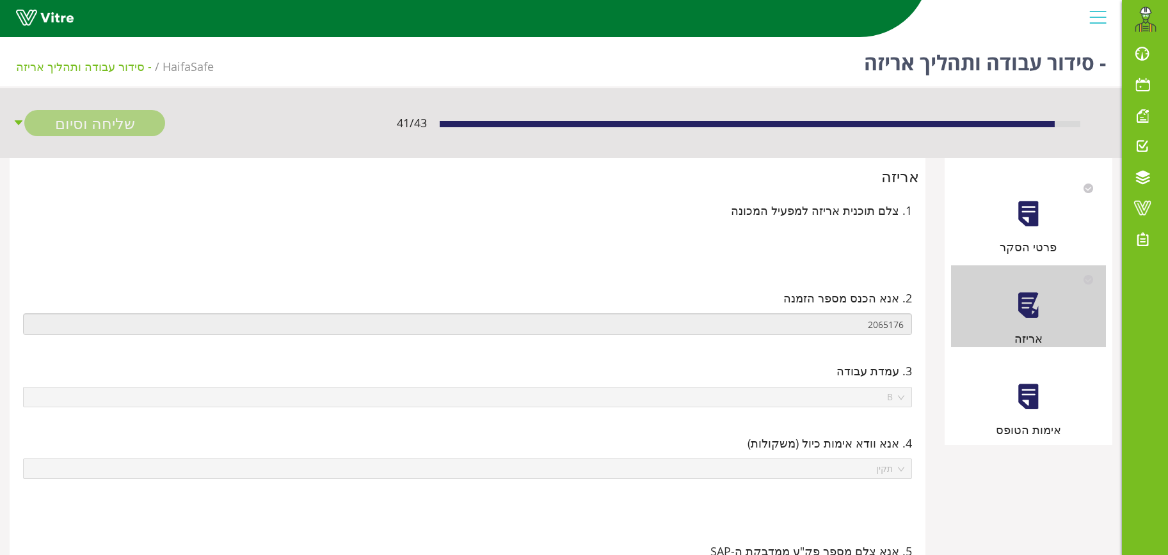
click at [864, 397] on div at bounding box center [1028, 397] width 29 height 29
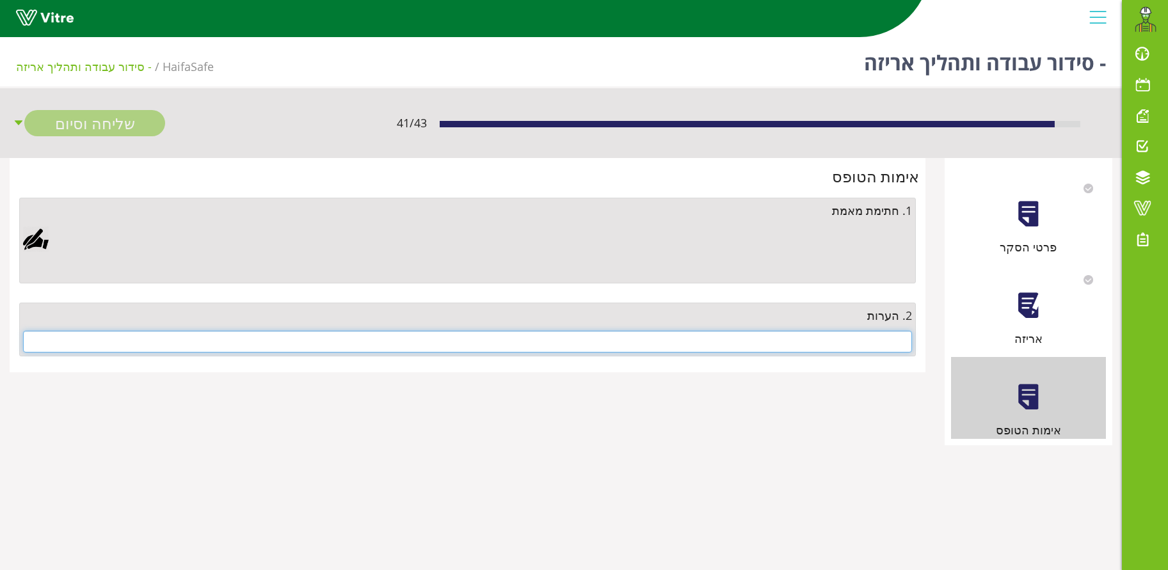
click at [847, 348] on input "text" at bounding box center [467, 342] width 889 height 22
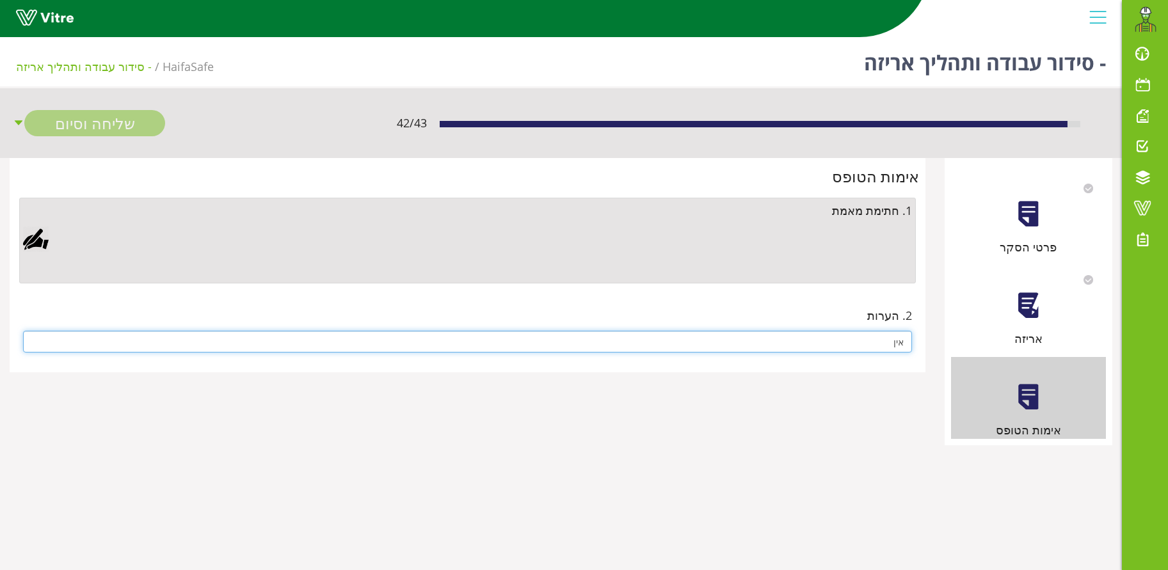
type input "אין"
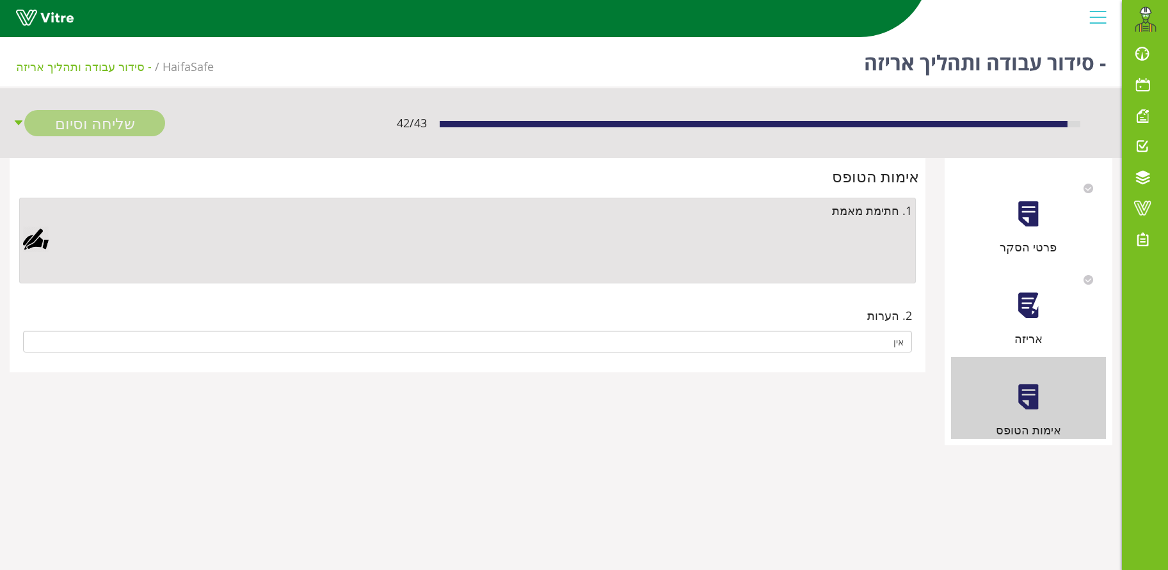
click at [38, 239] on div at bounding box center [36, 240] width 26 height 26
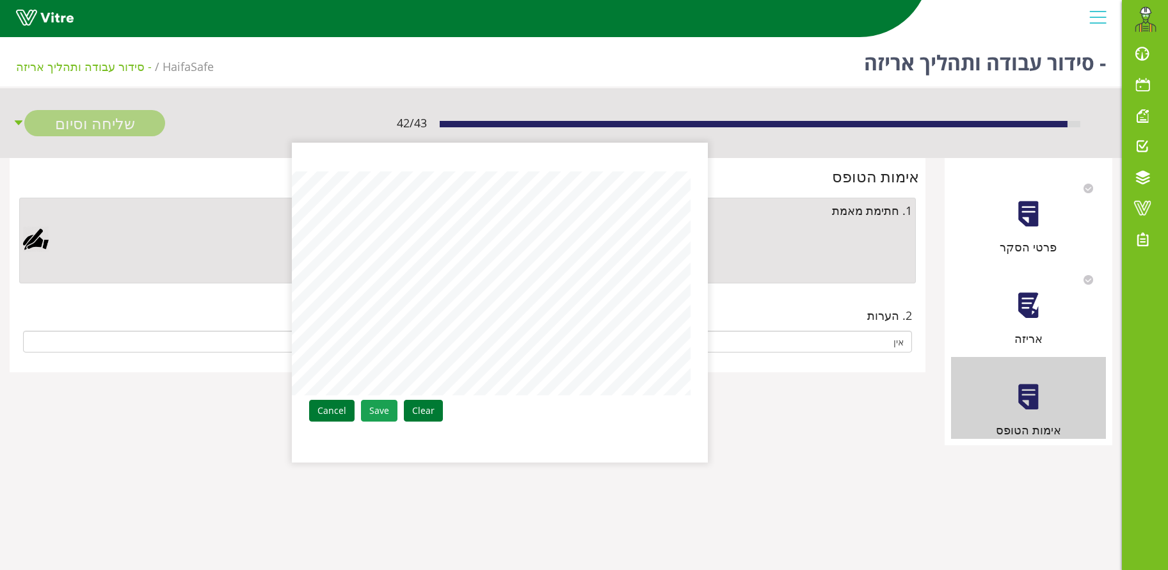
click at [376, 409] on link "Save" at bounding box center [379, 411] width 36 height 22
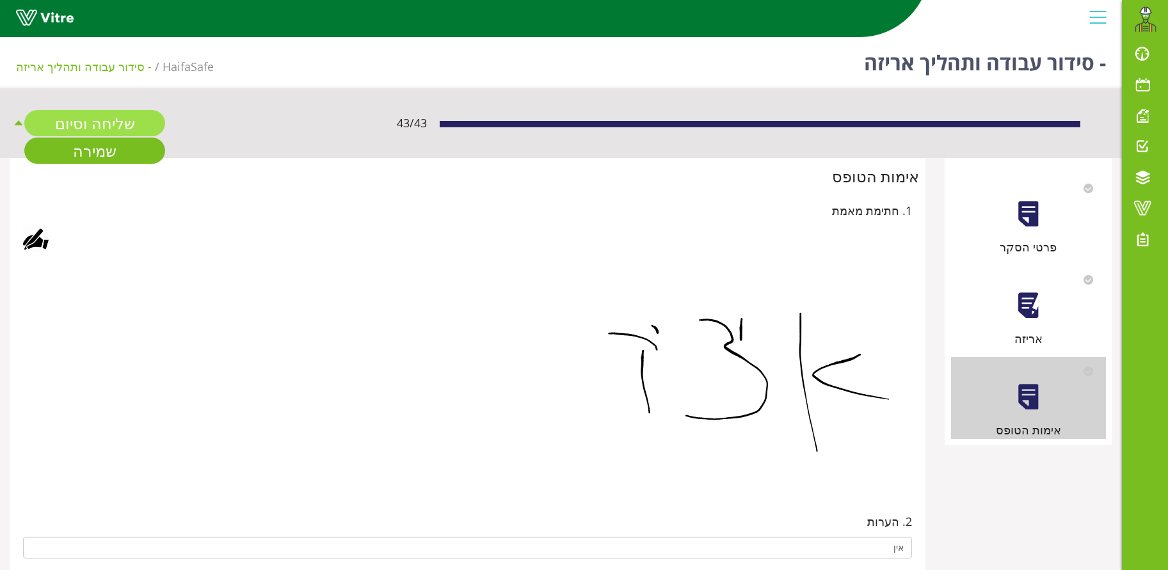
click at [80, 121] on link "שליחה וסיום" at bounding box center [94, 123] width 141 height 26
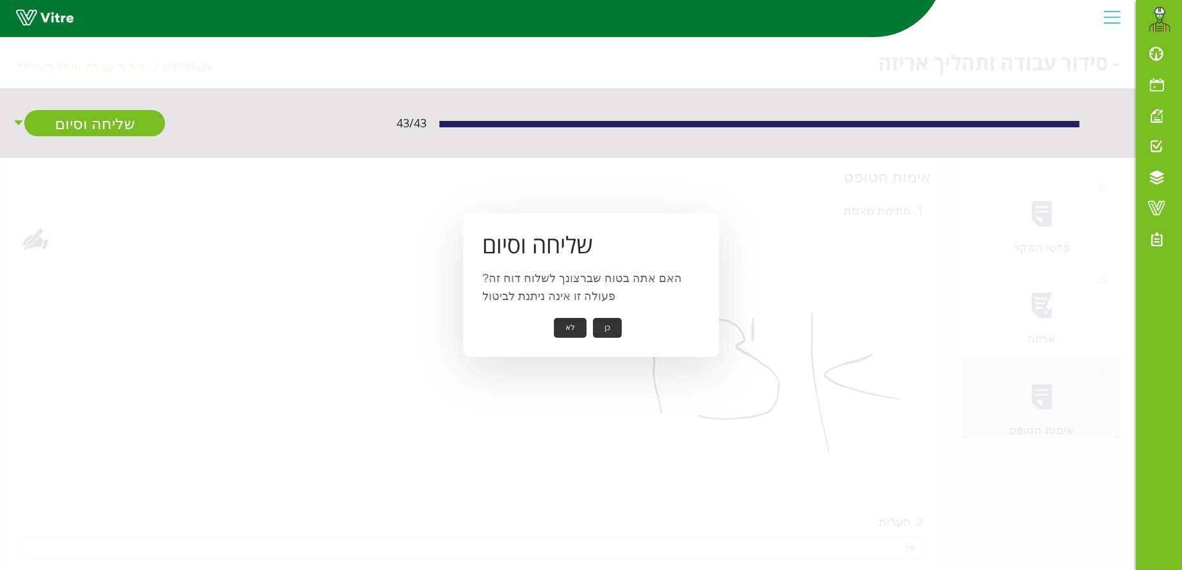
click at [606, 328] on button "כן" at bounding box center [607, 328] width 29 height 20
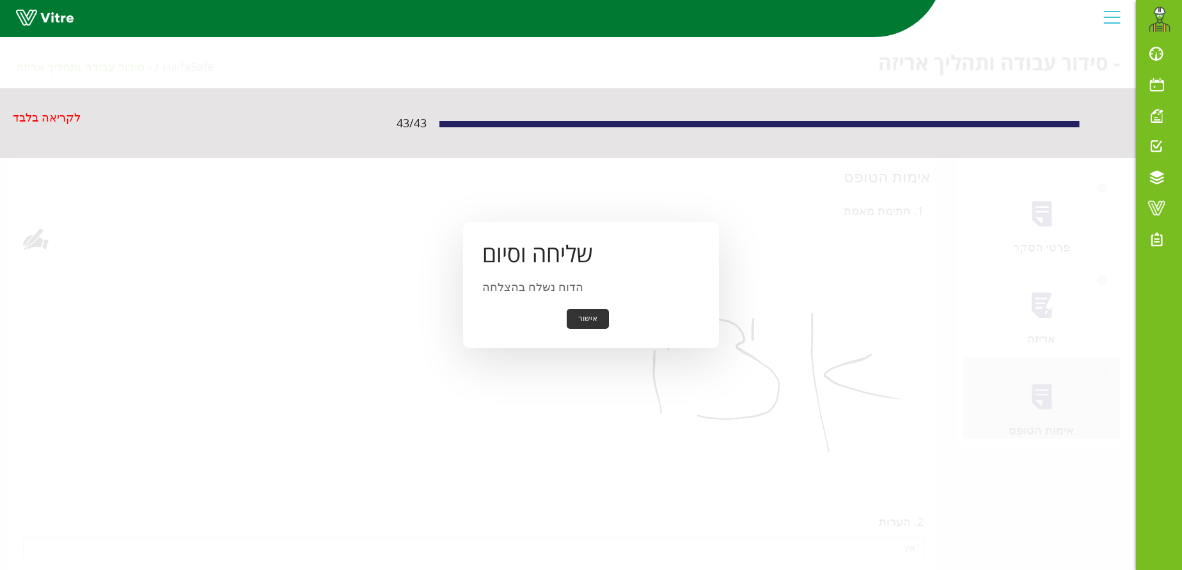
click at [583, 322] on button "אישור" at bounding box center [588, 319] width 42 height 20
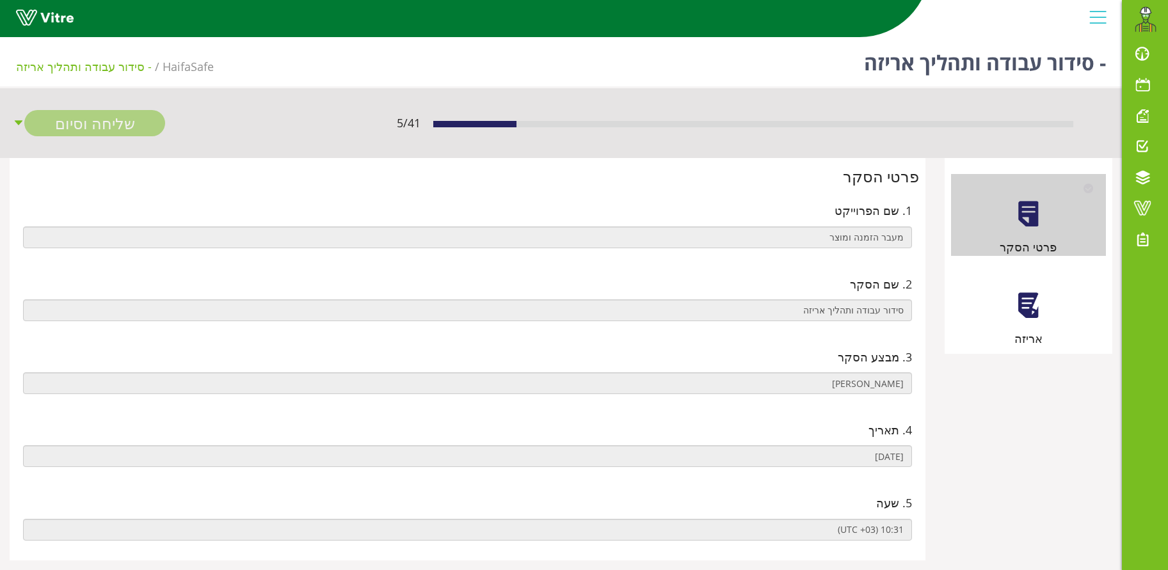
click at [1094, 14] on div at bounding box center [1097, 17] width 29 height 35
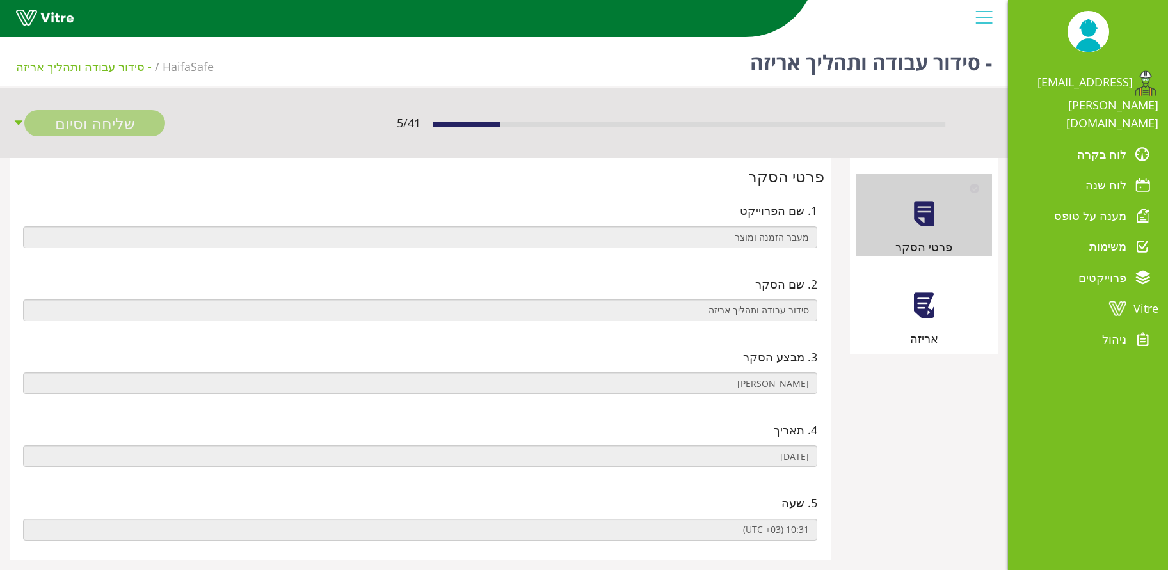
click at [984, 17] on div at bounding box center [983, 17] width 29 height 35
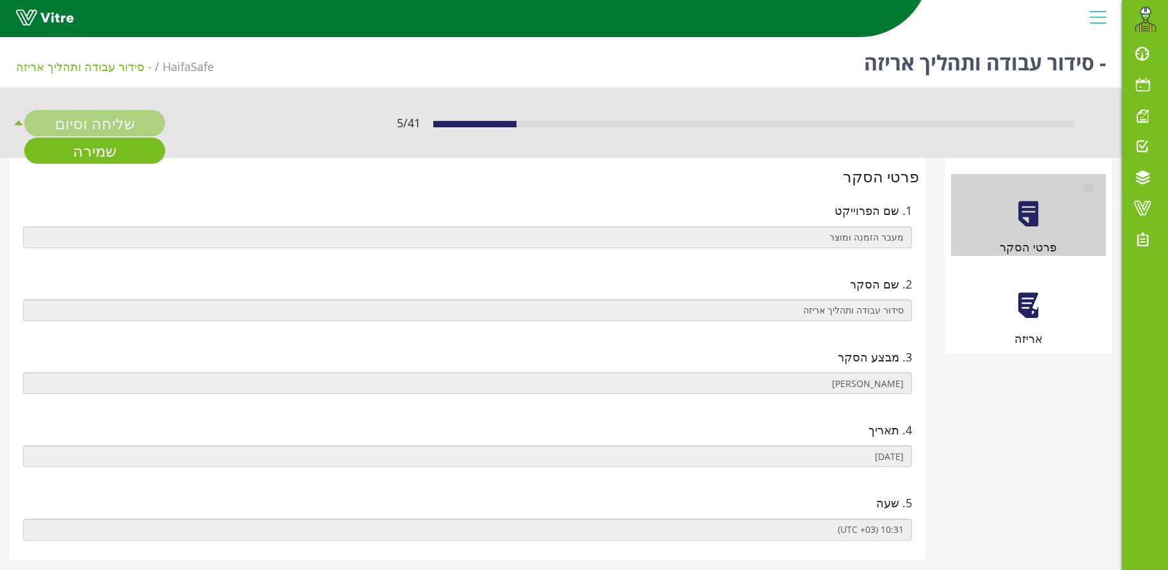
click at [15, 125] on icon "caret-up" at bounding box center [19, 123] width 8 height 4
